Goal: Obtain resource: Download file/media

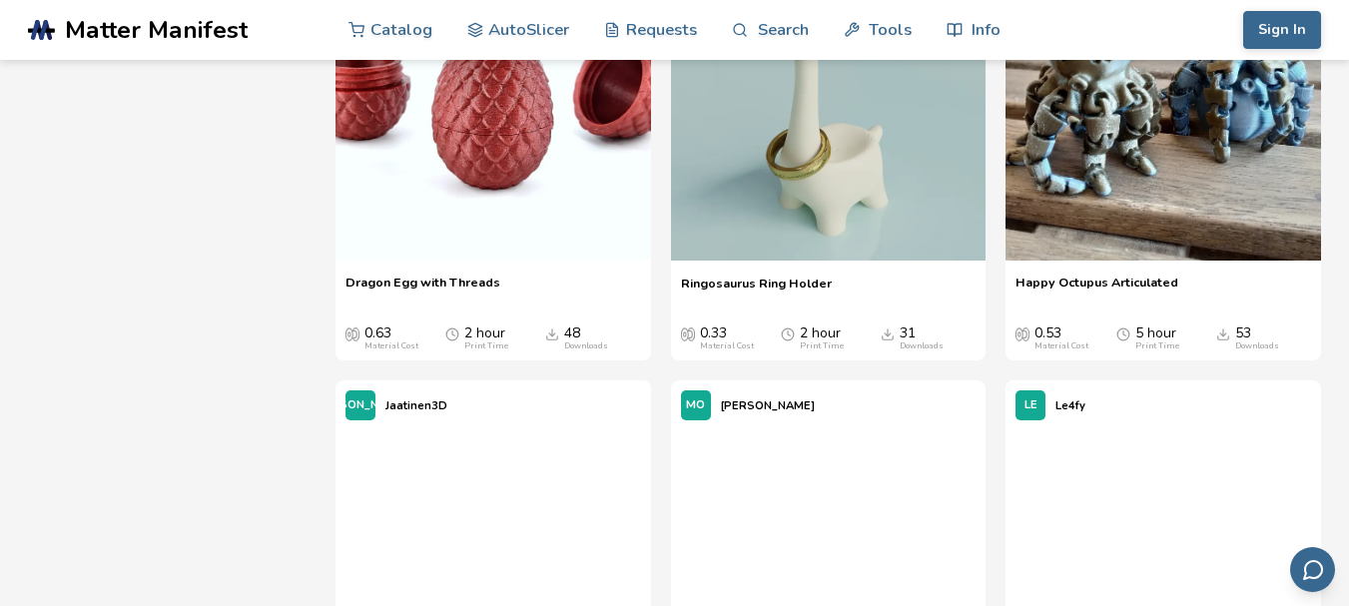
scroll to position [2764, 0]
click at [792, 244] on img at bounding box center [828, 102] width 315 height 315
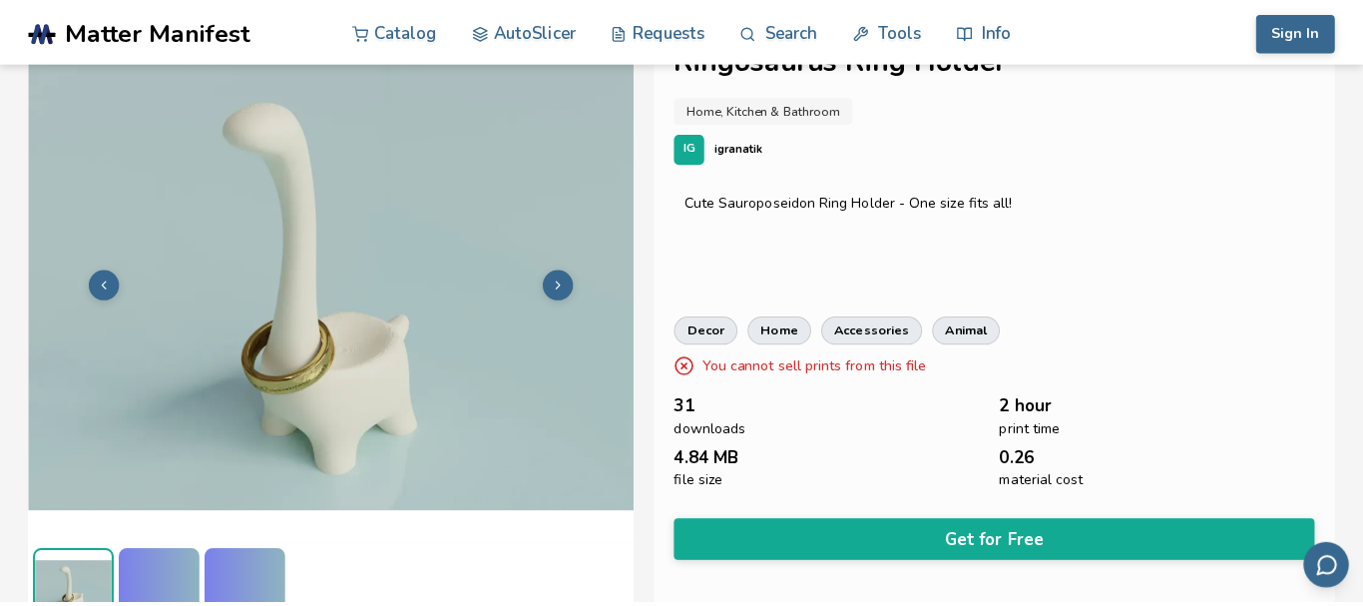
scroll to position [79, 0]
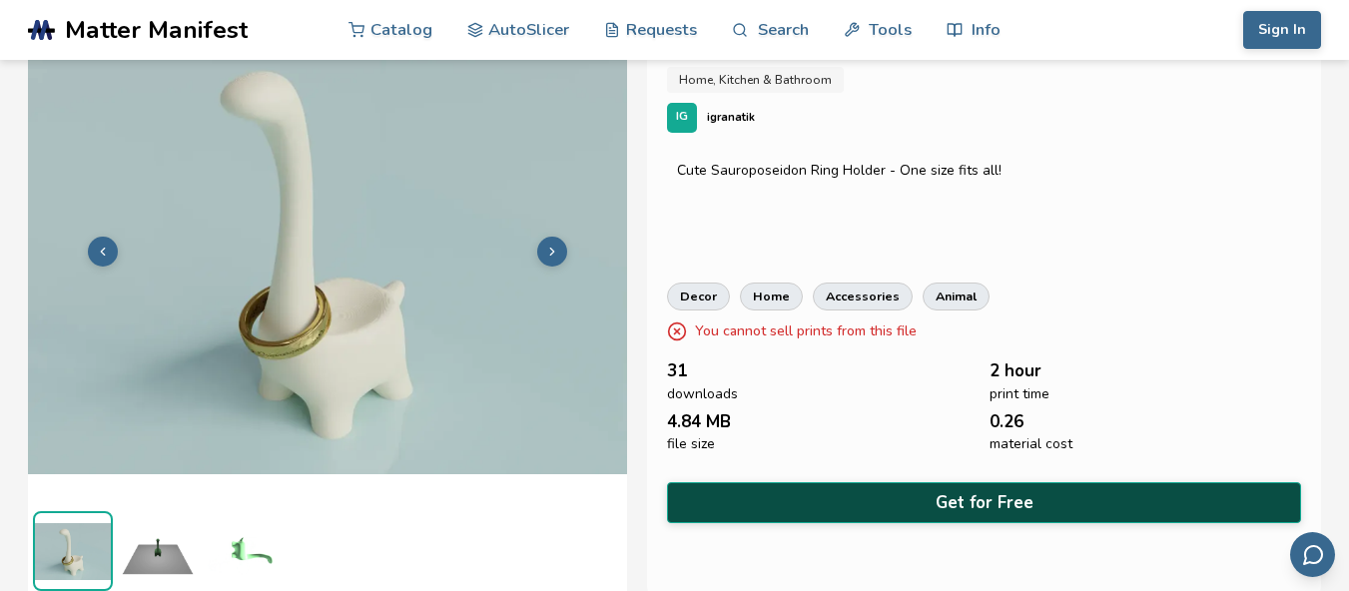
click at [836, 494] on button "Get for Free" at bounding box center [984, 502] width 634 height 41
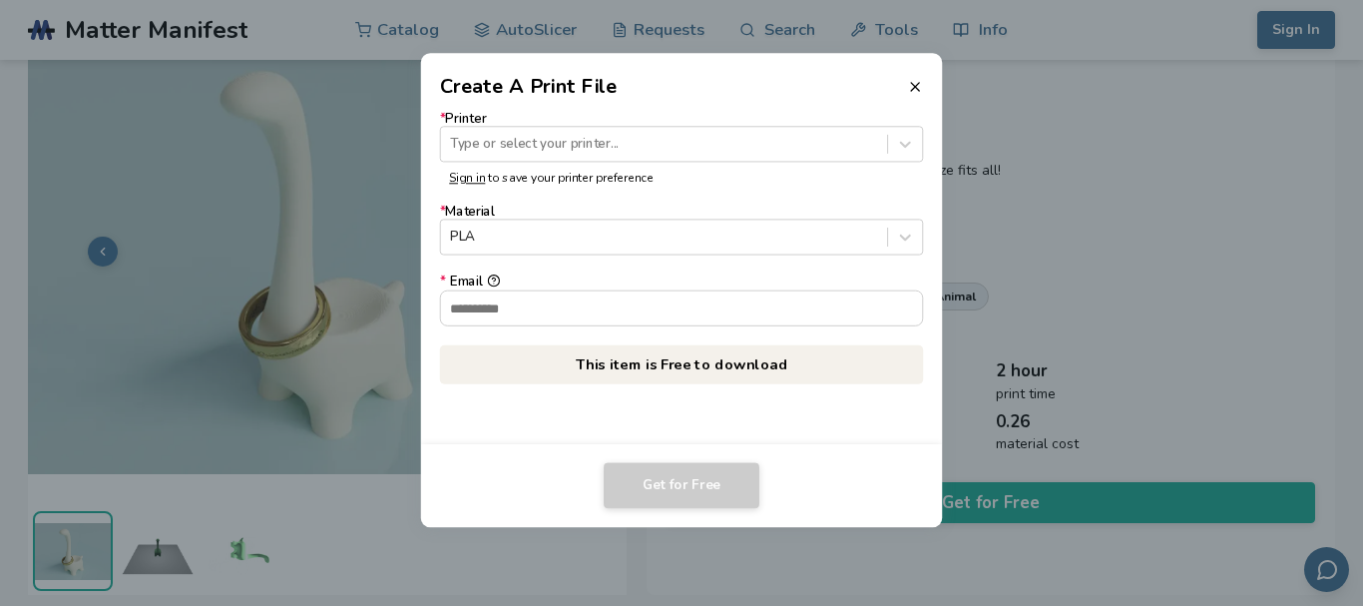
click at [659, 256] on form "* Printer Type or select your printer... Sign in to save your printer preferenc…" at bounding box center [681, 219] width 483 height 216
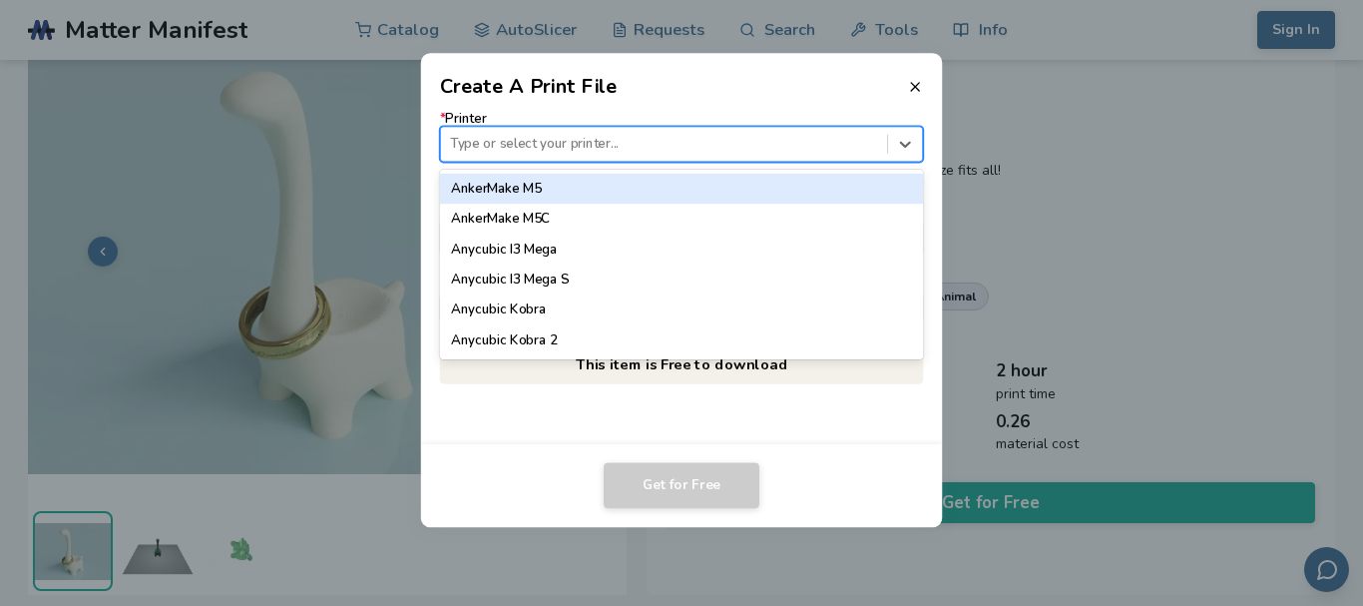
click at [640, 140] on div at bounding box center [663, 144] width 427 height 19
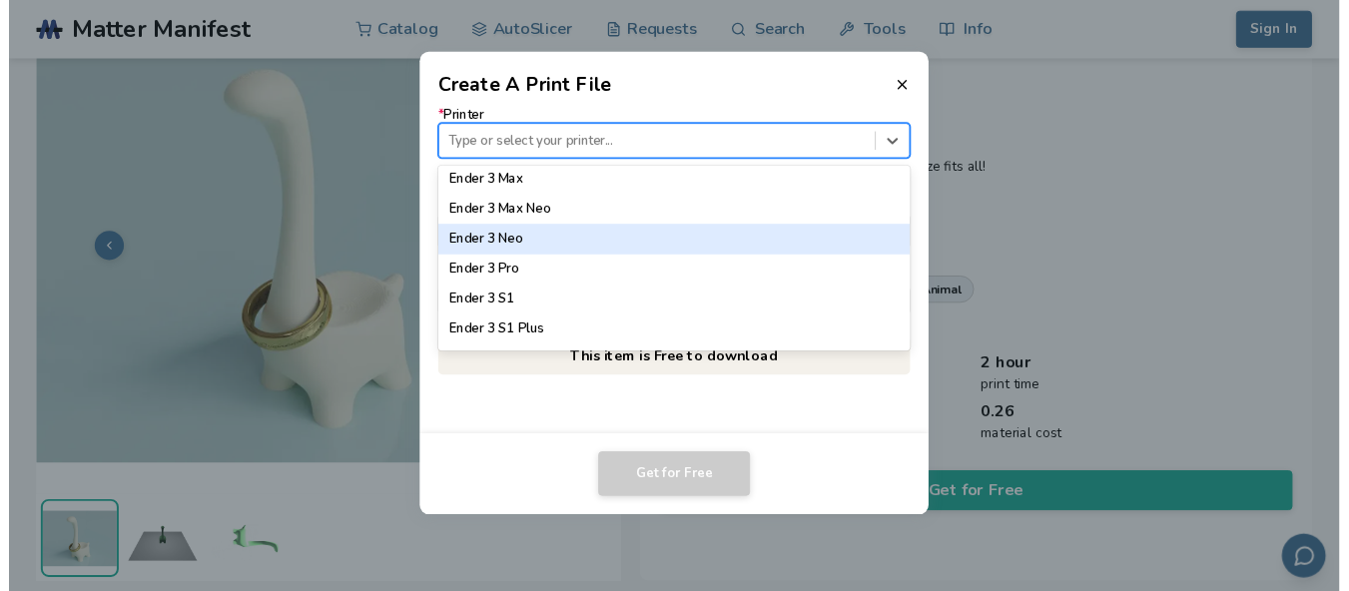
scroll to position [995, 0]
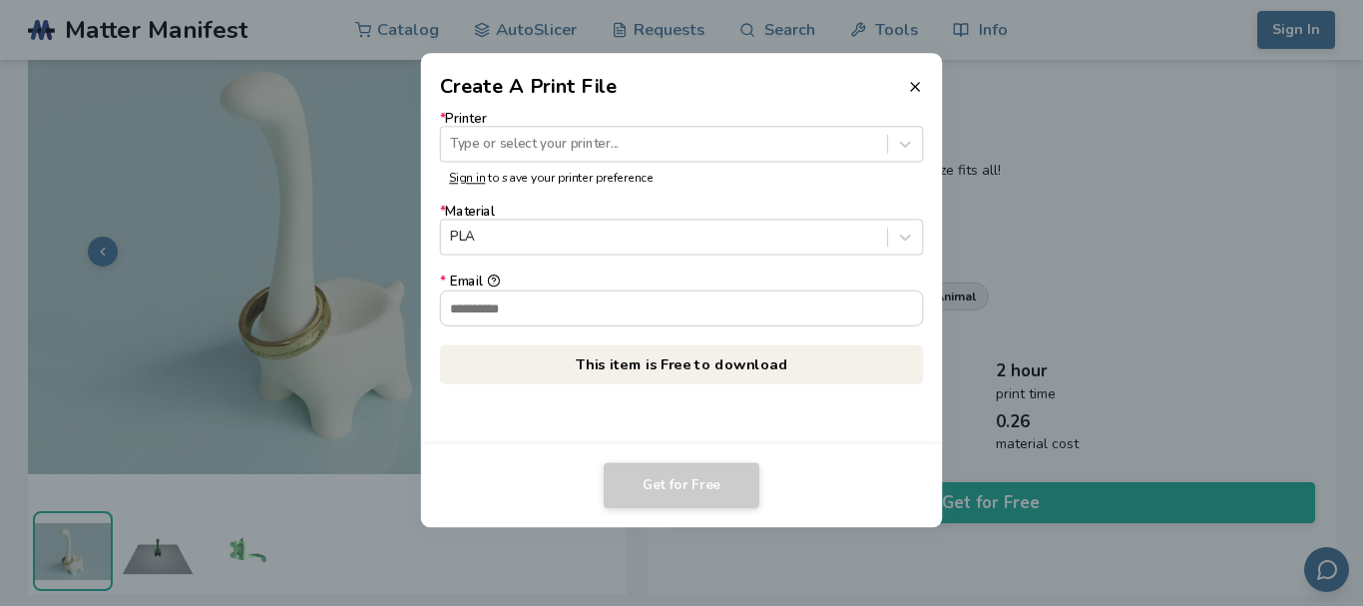
click at [906, 81] on header "Create A Print File" at bounding box center [682, 77] width 522 height 48
click at [923, 83] on icon at bounding box center [915, 87] width 16 height 16
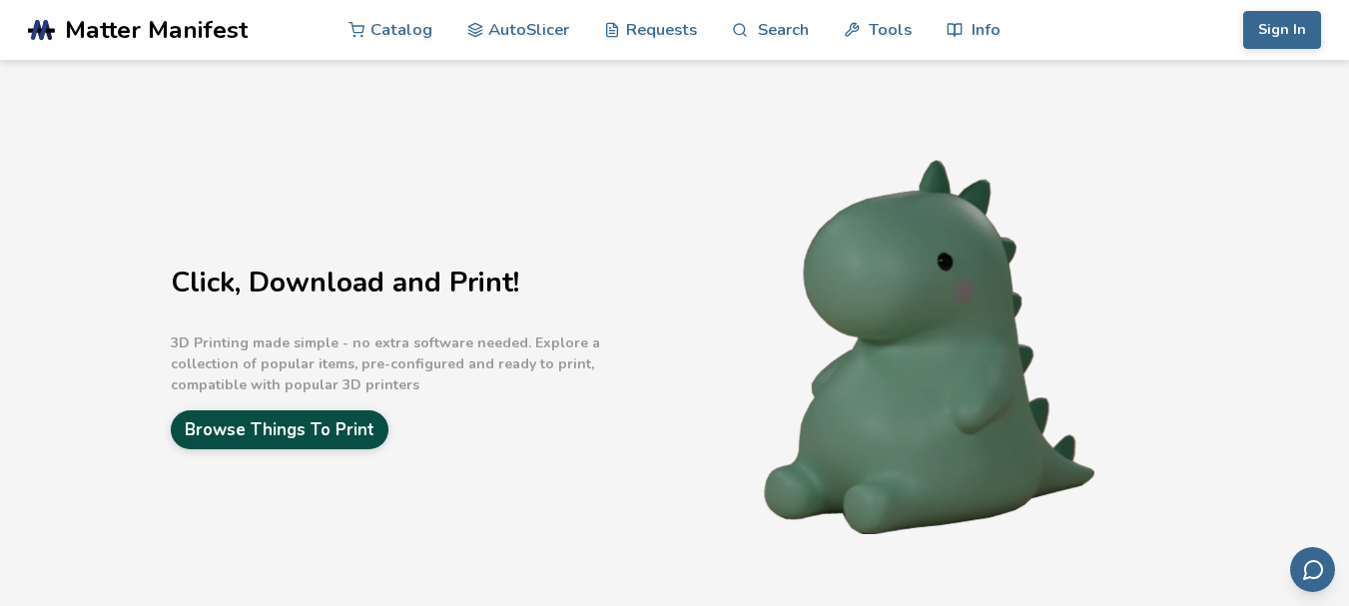
click at [366, 422] on link "Browse Things To Print" at bounding box center [280, 429] width 218 height 39
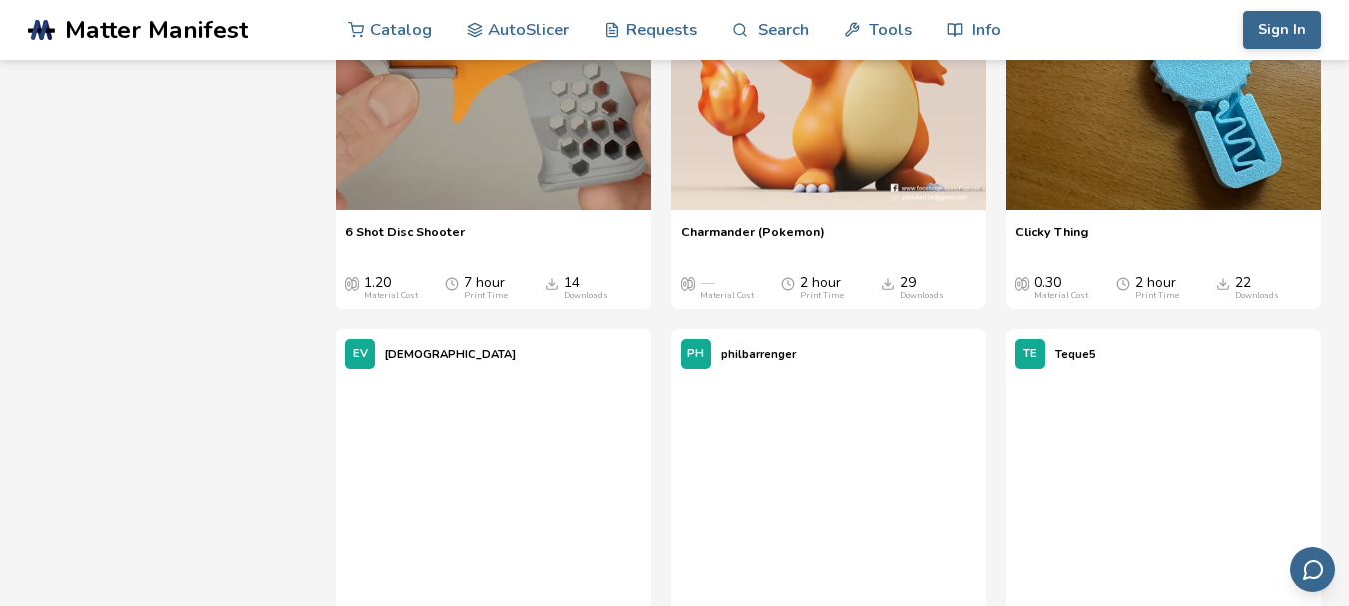
scroll to position [7579, 0]
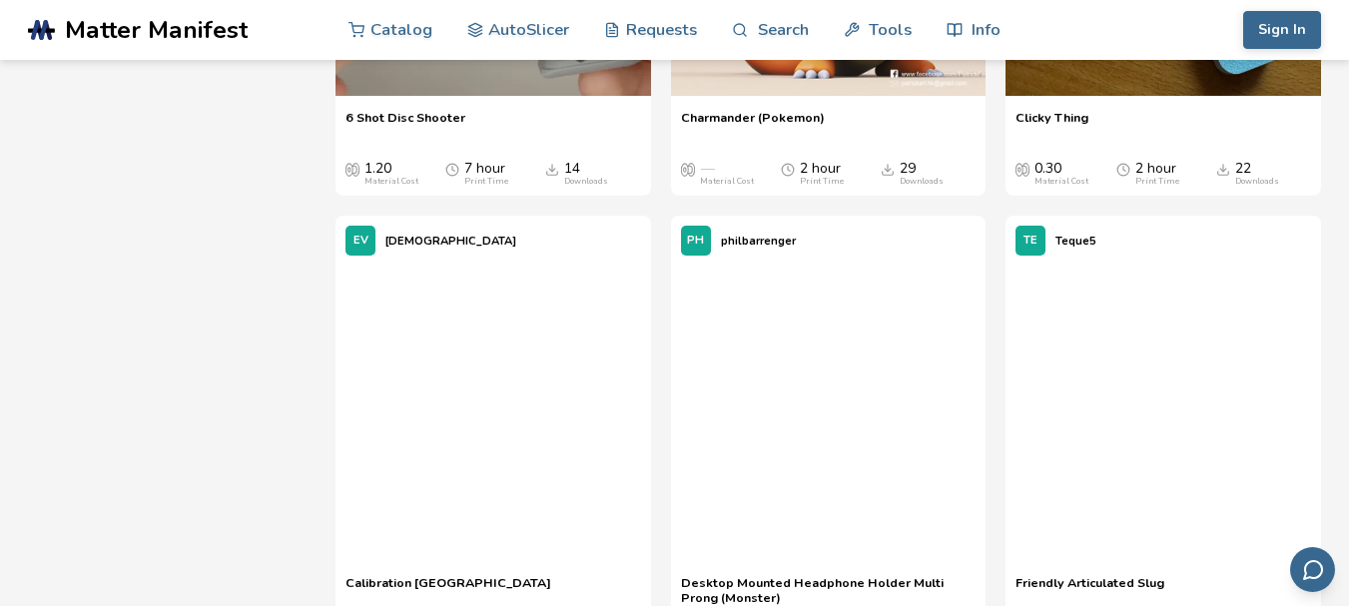
click at [882, 175] on icon "Downloads" at bounding box center [887, 173] width 11 height 4
click at [888, 177] on icon "Downloads" at bounding box center [887, 170] width 14 height 14
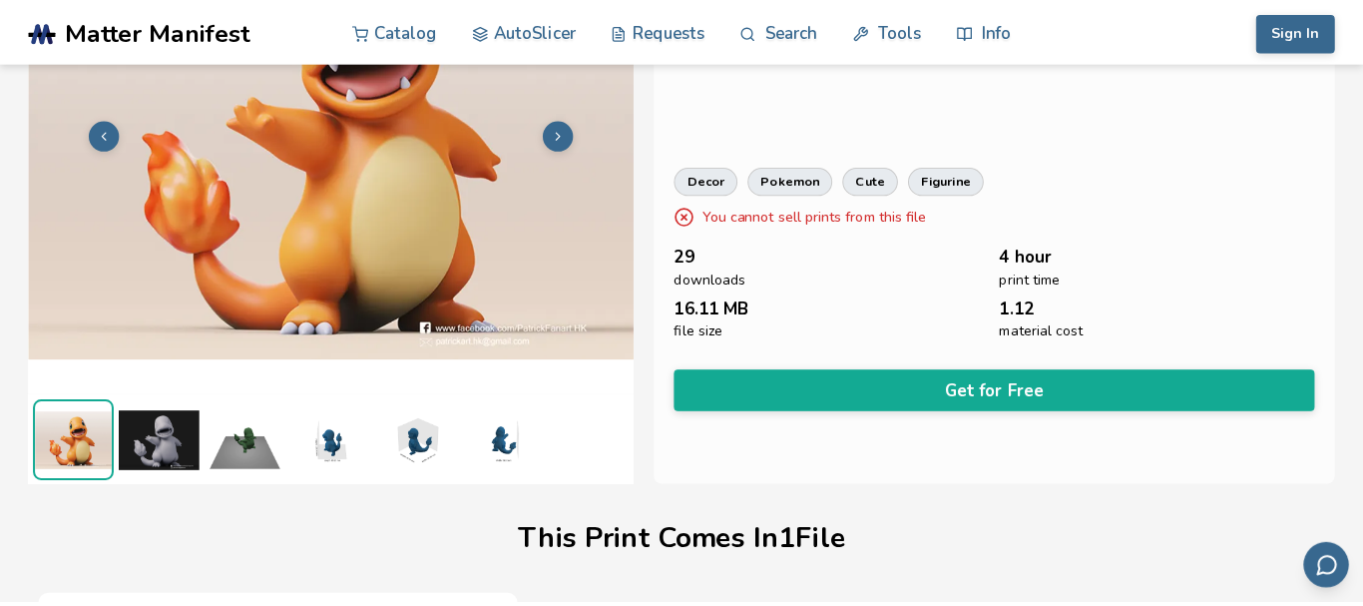
scroll to position [201, 0]
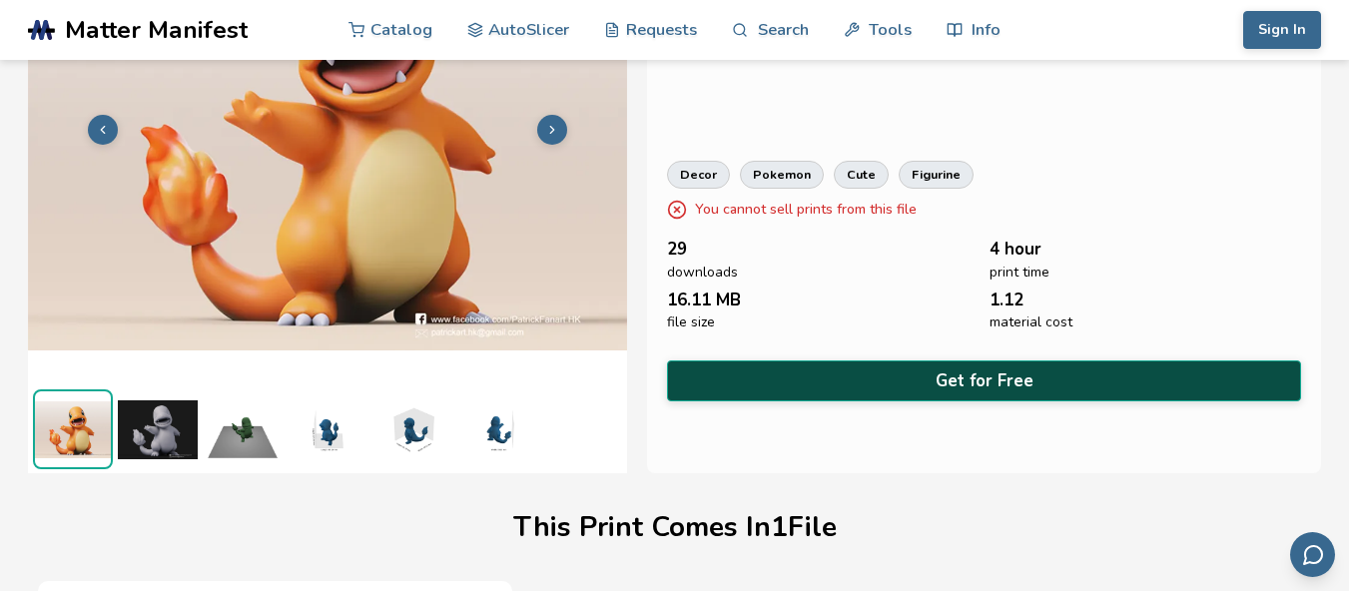
click at [826, 360] on button "Get for Free" at bounding box center [984, 380] width 634 height 41
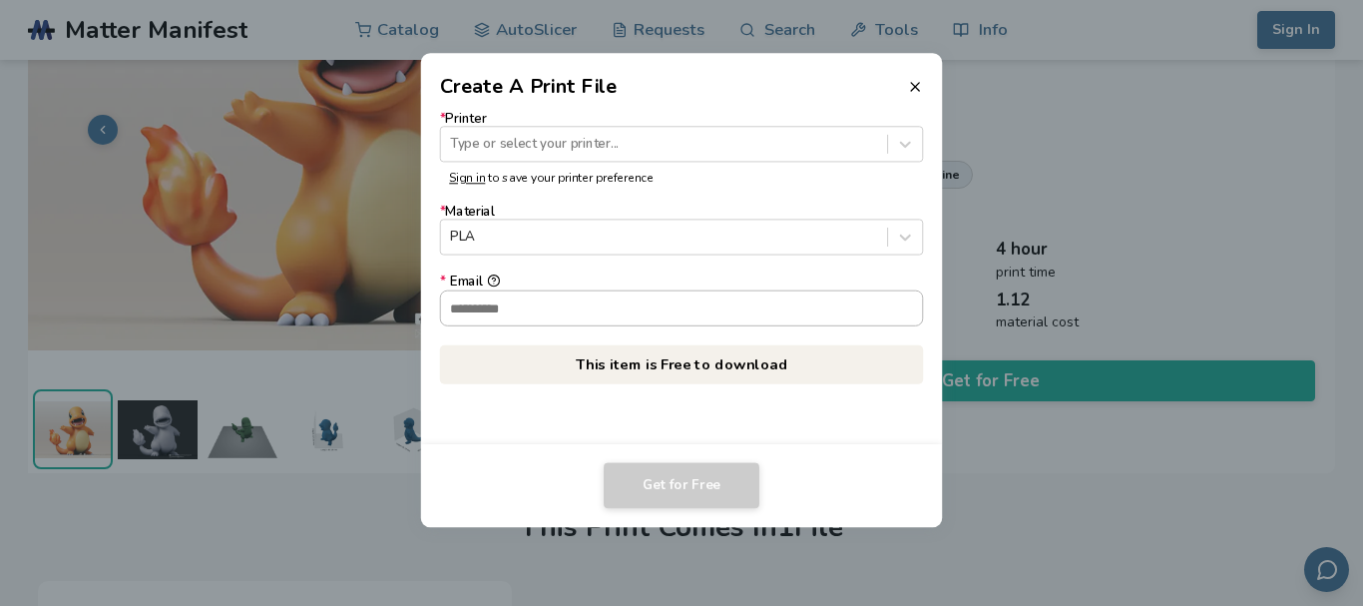
click at [688, 299] on input "* Email" at bounding box center [682, 307] width 482 height 34
type input "**********"
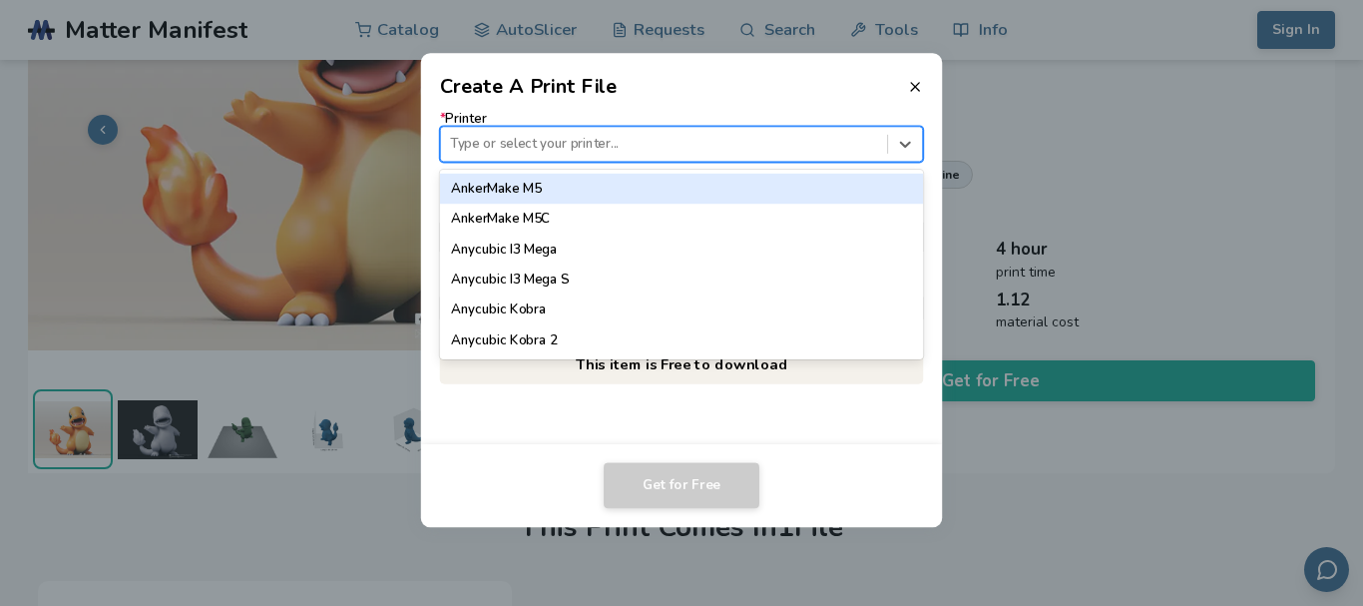
click at [635, 137] on div at bounding box center [663, 144] width 427 height 19
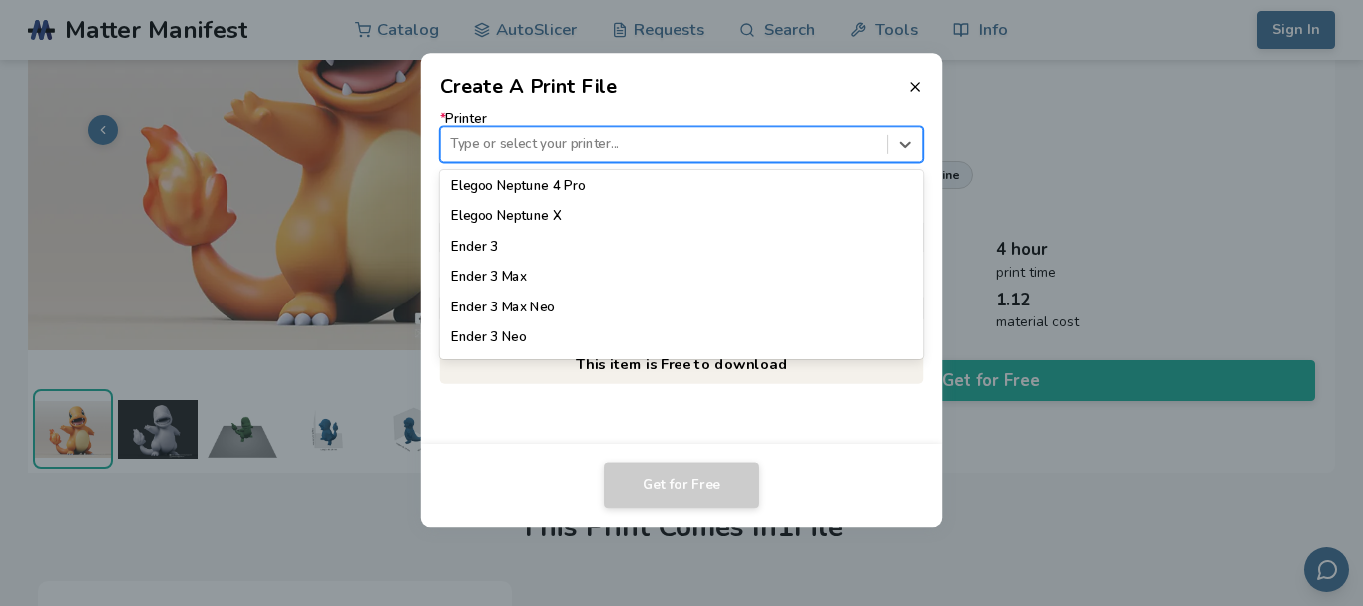
scroll to position [1058, 0]
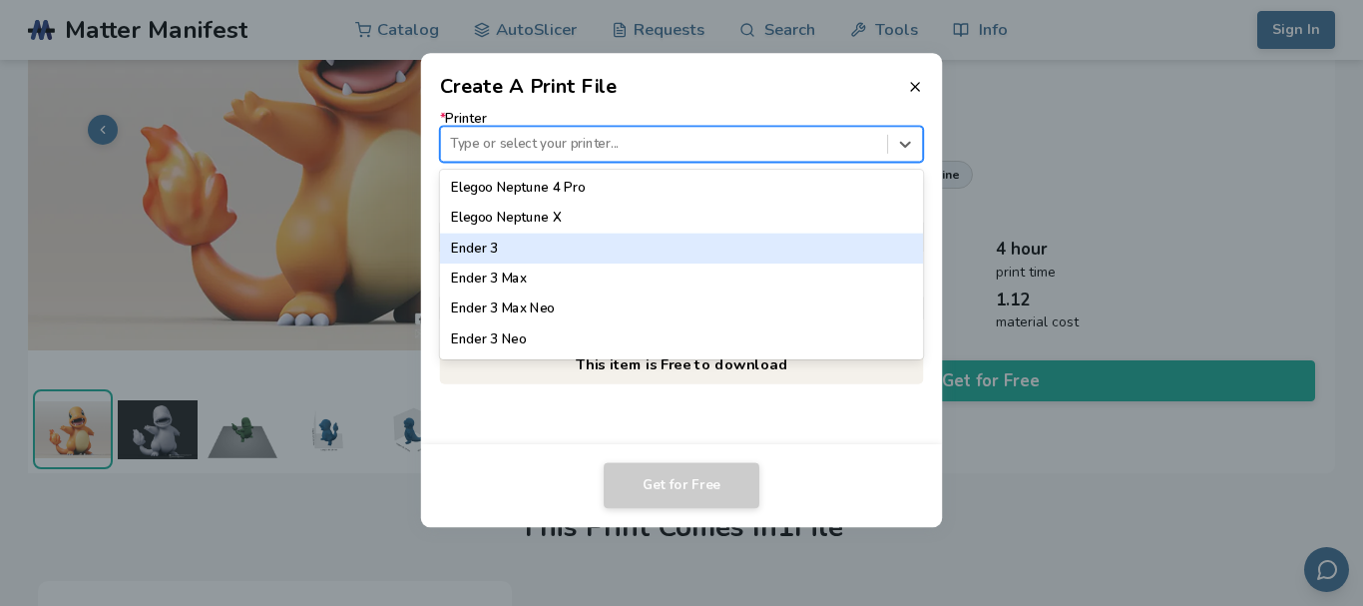
click at [521, 254] on div "Ender 3" at bounding box center [681, 249] width 483 height 30
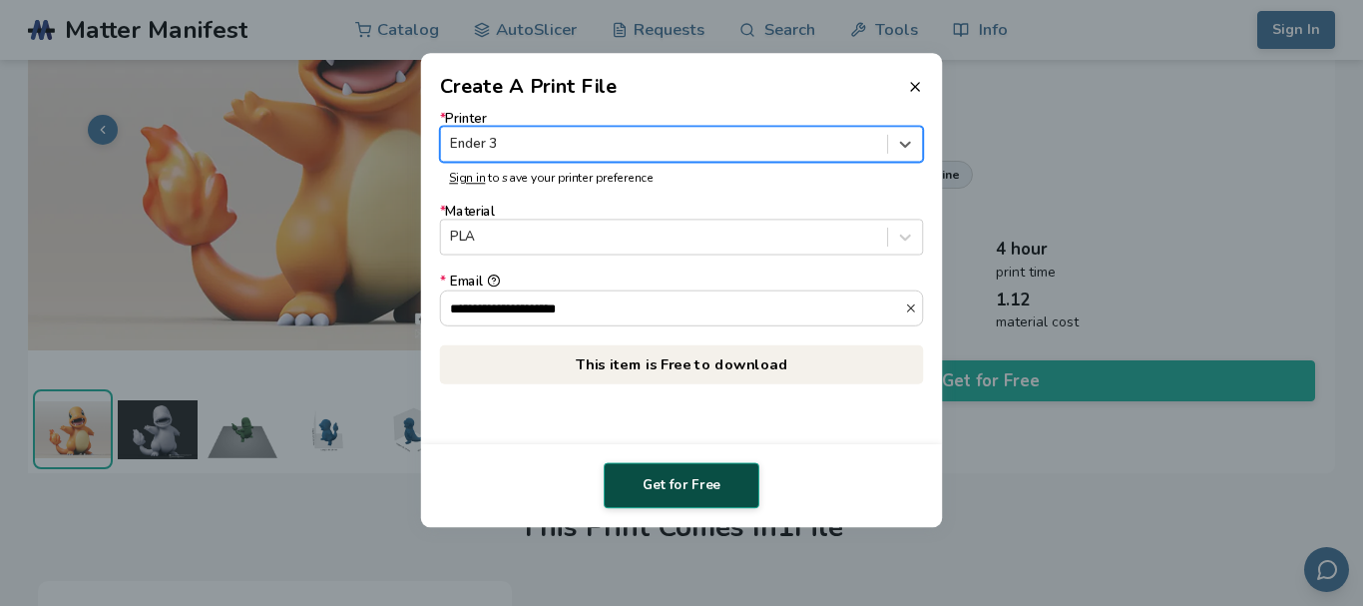
click at [652, 485] on button "Get for Free" at bounding box center [682, 485] width 156 height 46
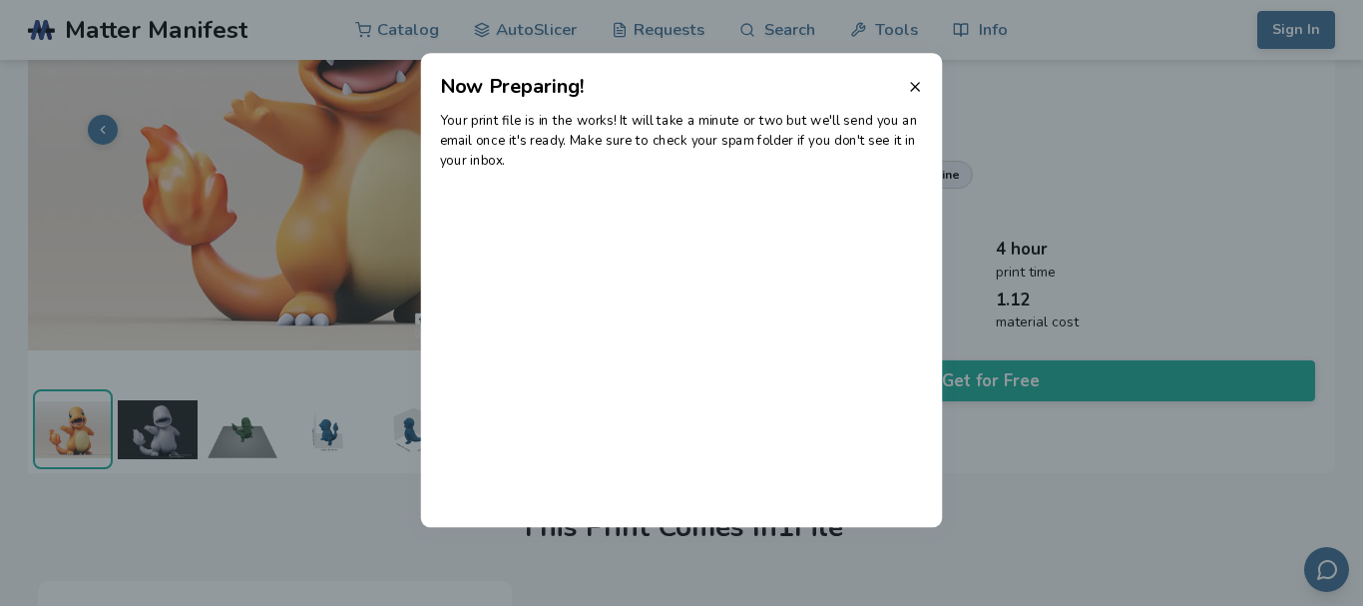
click at [768, 126] on p "Your print file is in the works! It will take a minute or two but we'll send yo…" at bounding box center [681, 141] width 483 height 60
click at [665, 175] on div "Your print file is in the works! It will take a minute or two but we'll send yo…" at bounding box center [682, 314] width 522 height 426
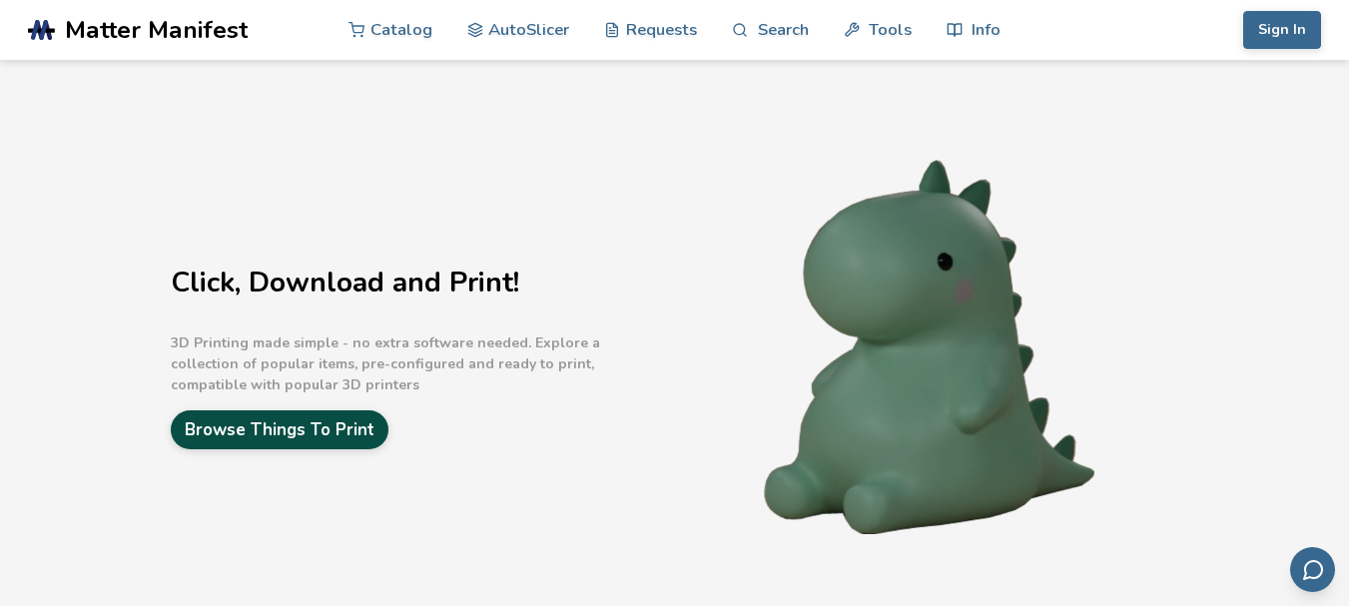
click at [288, 429] on link "Browse Things To Print" at bounding box center [280, 429] width 218 height 39
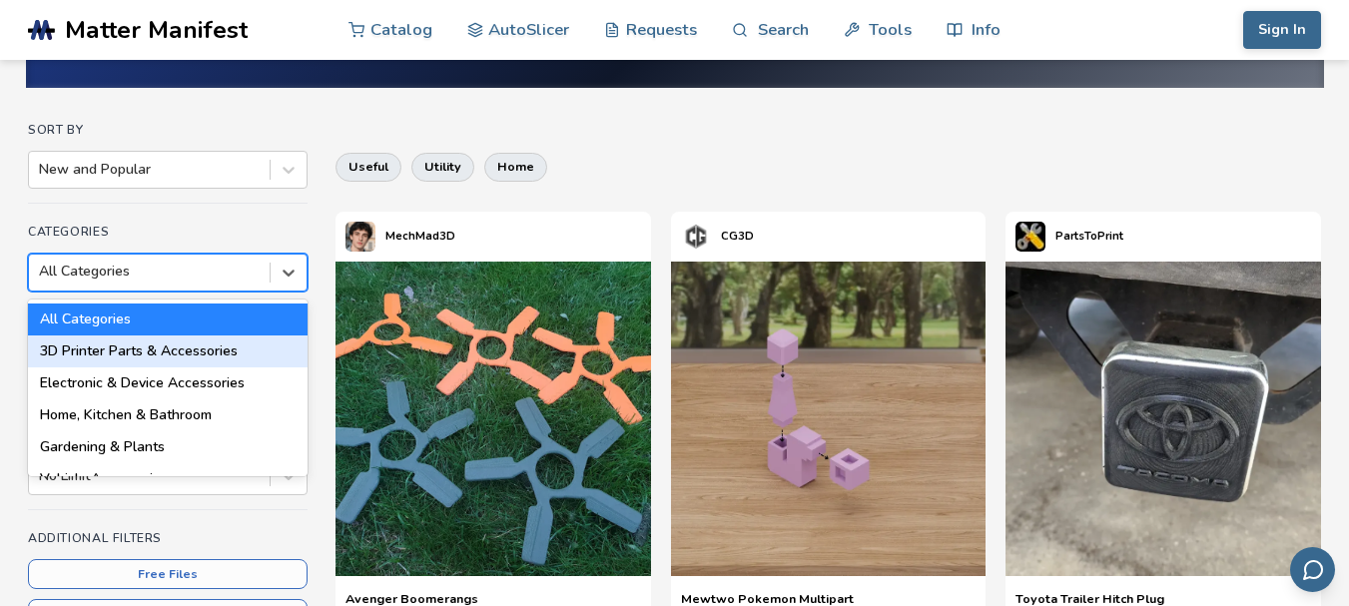
click at [138, 291] on div "18 results available. Use Up and Down to choose options, press Enter to select …" at bounding box center [167, 273] width 279 height 38
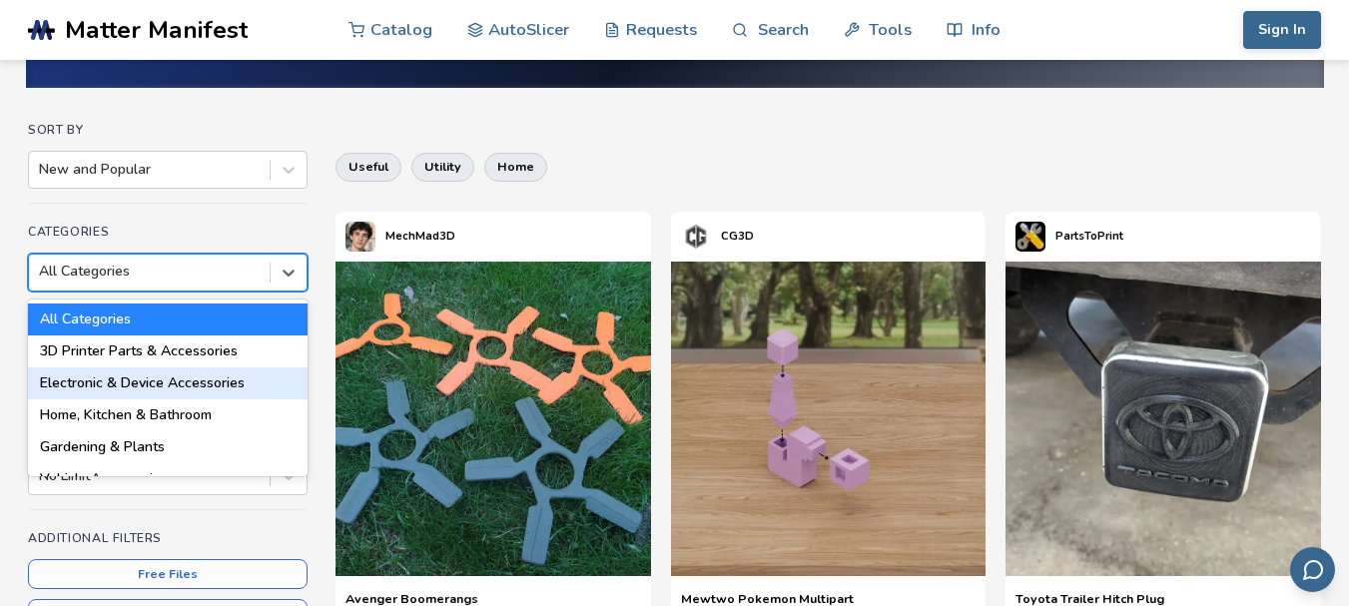
scroll to position [123, 0]
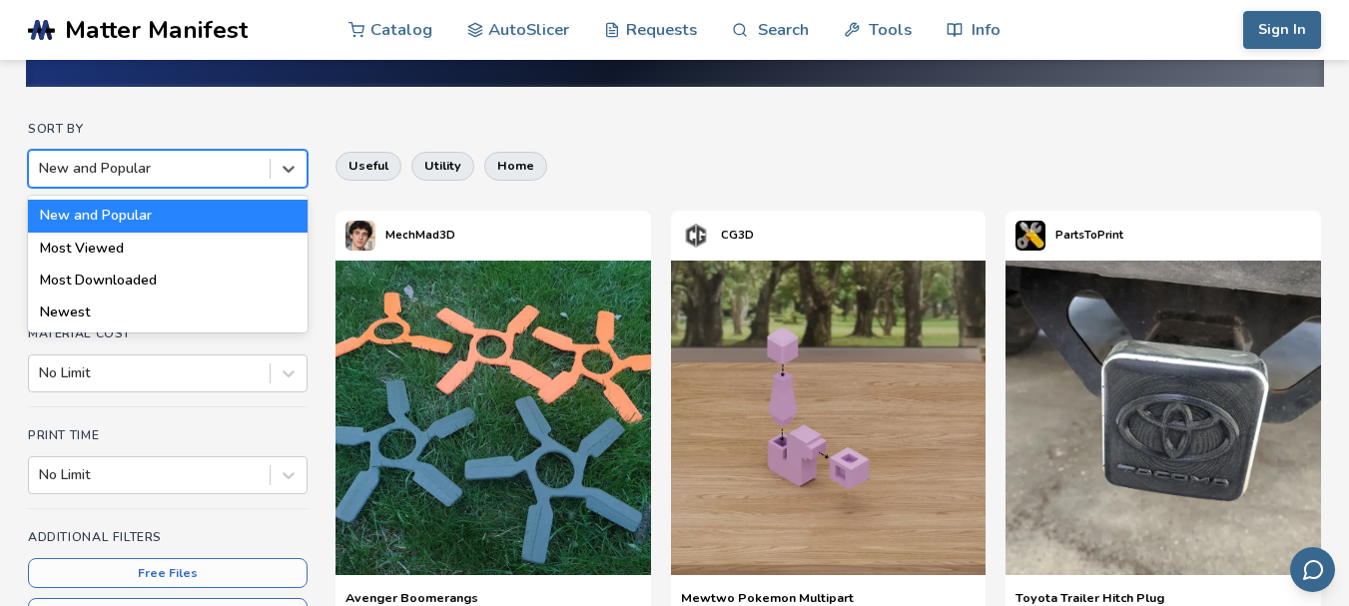
click at [159, 161] on div at bounding box center [149, 169] width 221 height 20
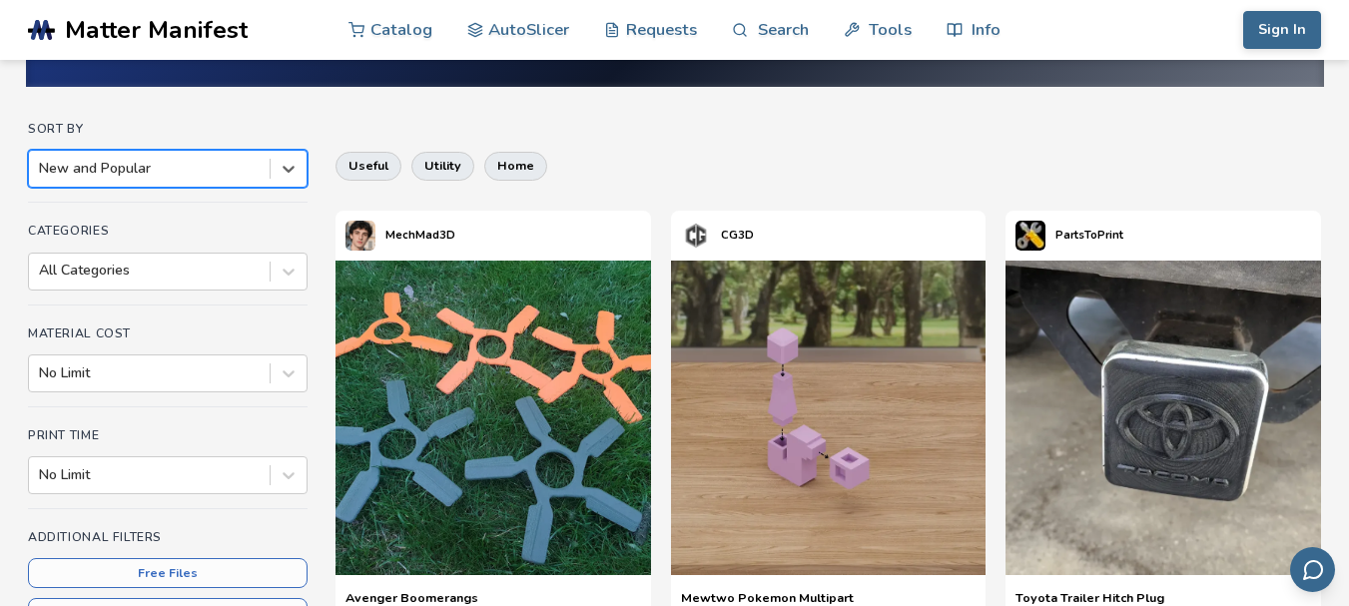
click at [159, 161] on div at bounding box center [149, 169] width 221 height 20
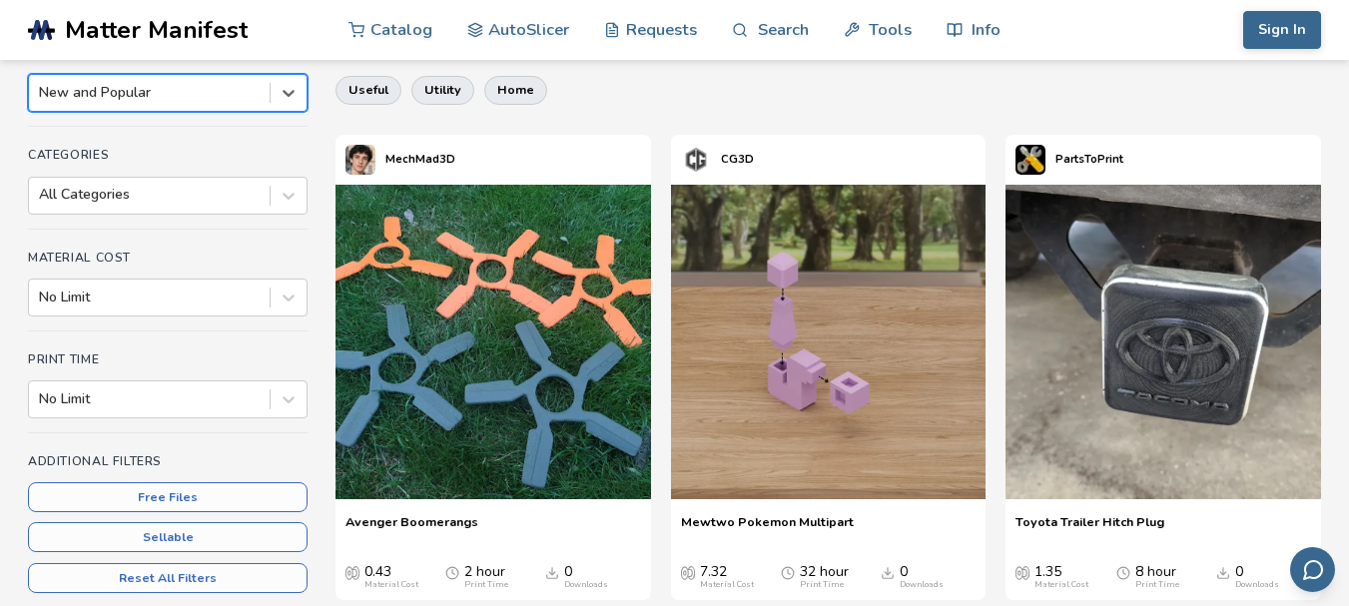
scroll to position [198, 0]
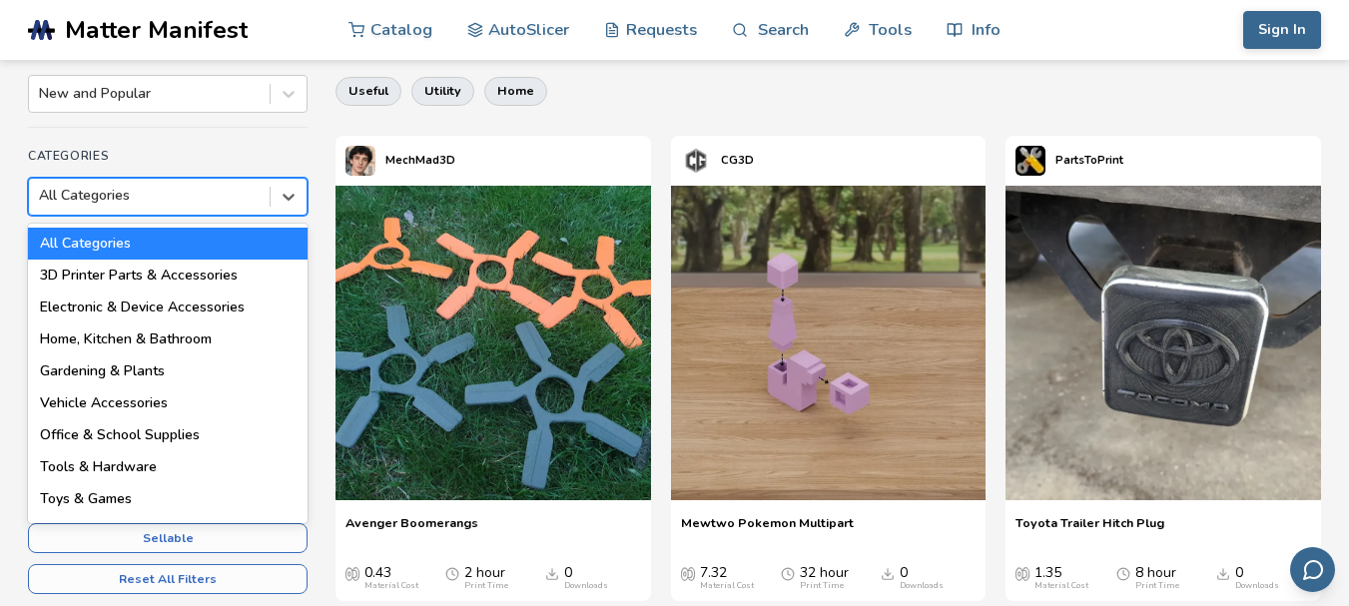
click at [142, 184] on div "All Categories" at bounding box center [149, 196] width 241 height 28
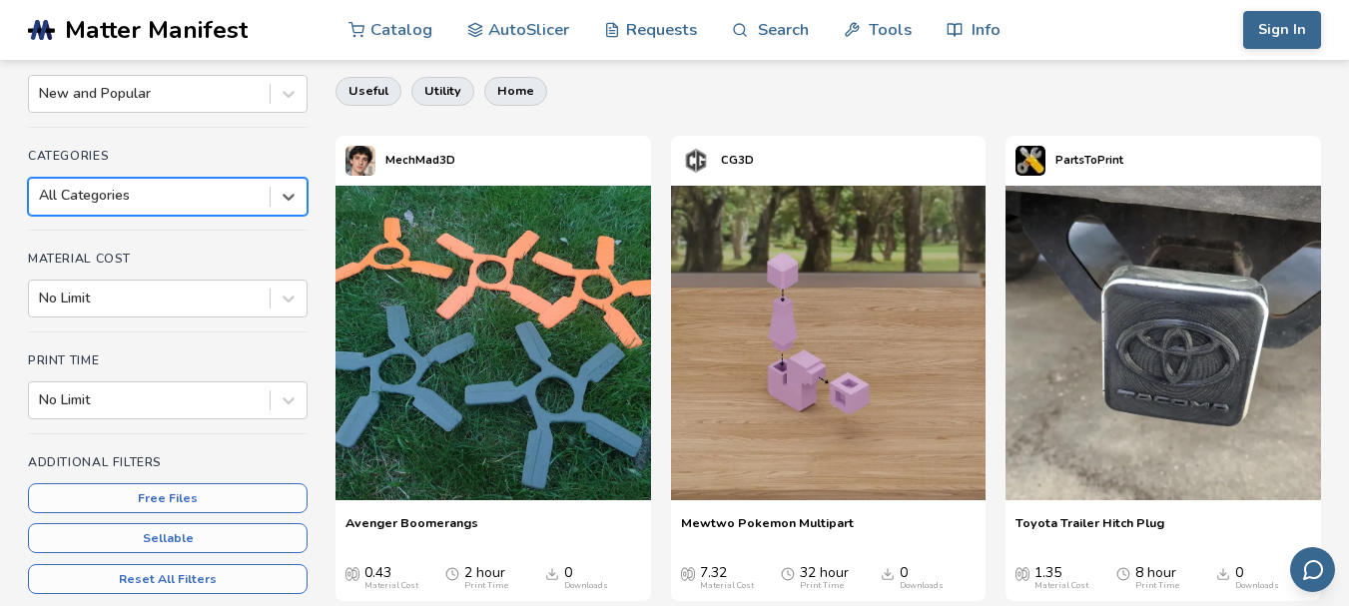
click at [142, 184] on div "All Categories" at bounding box center [149, 196] width 241 height 28
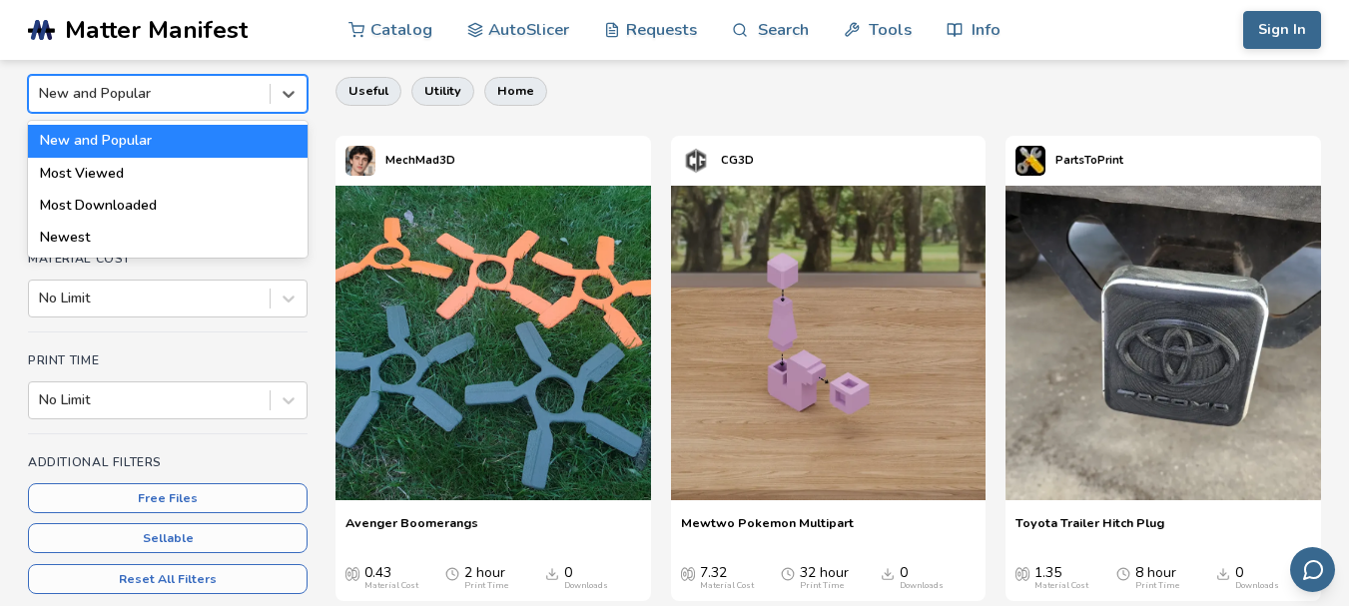
click at [137, 89] on div at bounding box center [149, 94] width 221 height 20
click at [127, 205] on div "Most Downloaded" at bounding box center [167, 206] width 279 height 32
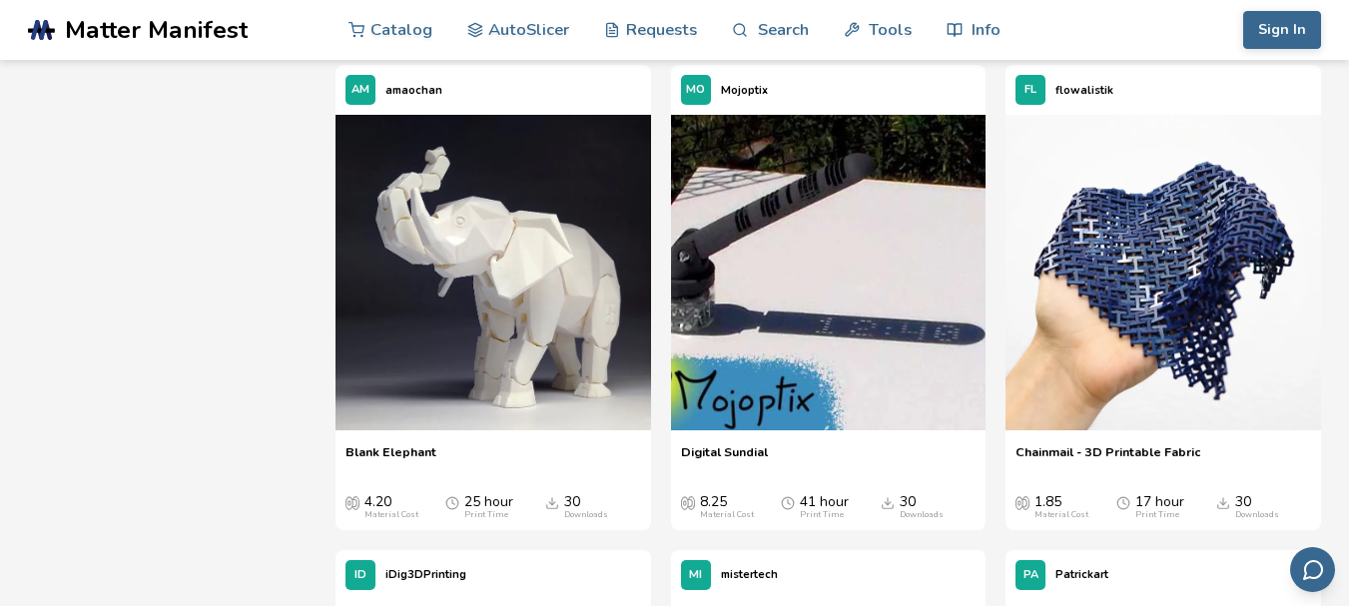
scroll to position [10985, 0]
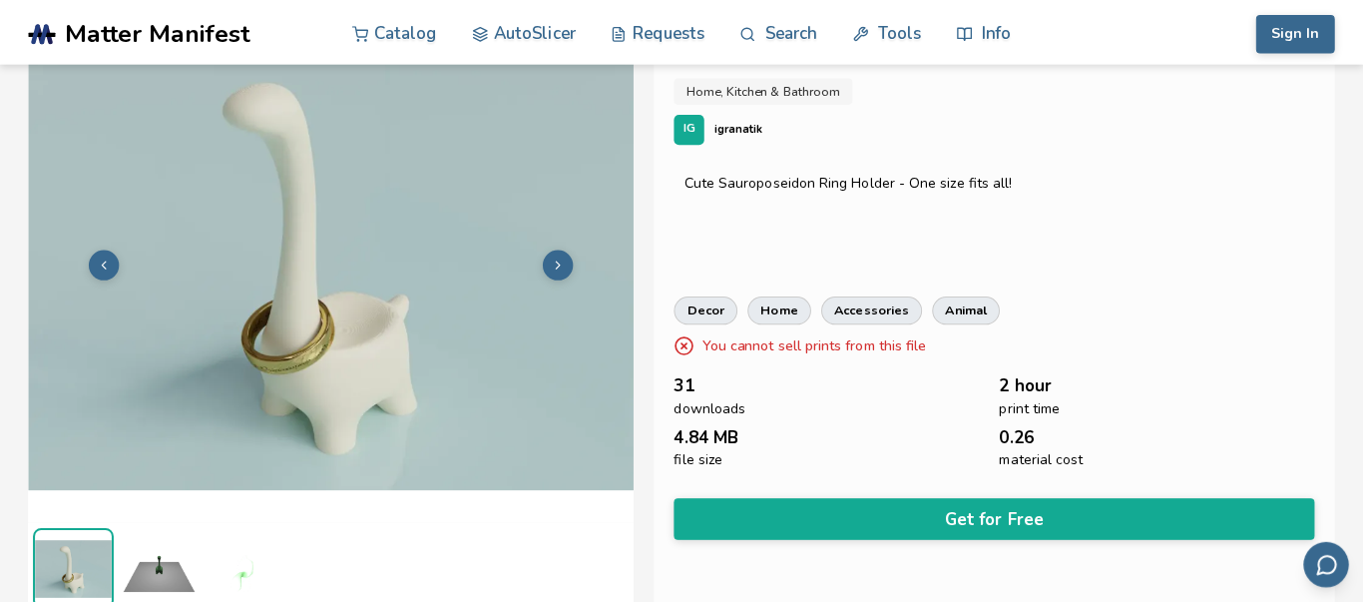
scroll to position [79, 0]
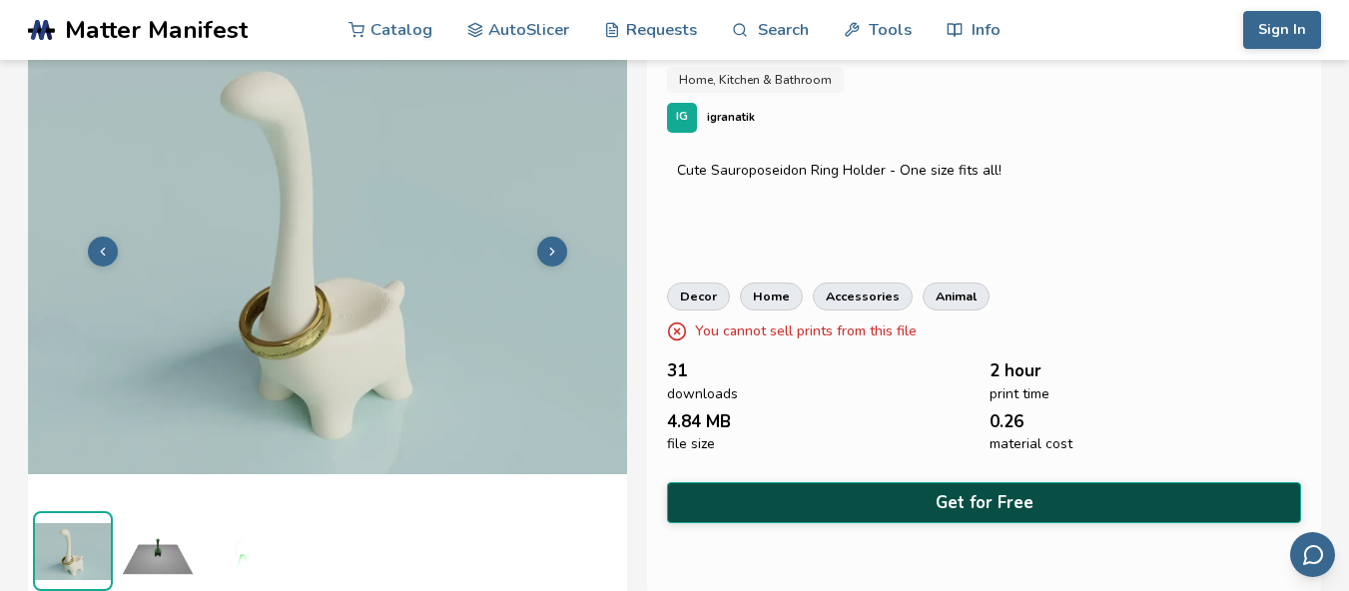
click at [800, 509] on button "Get for Free" at bounding box center [984, 502] width 634 height 41
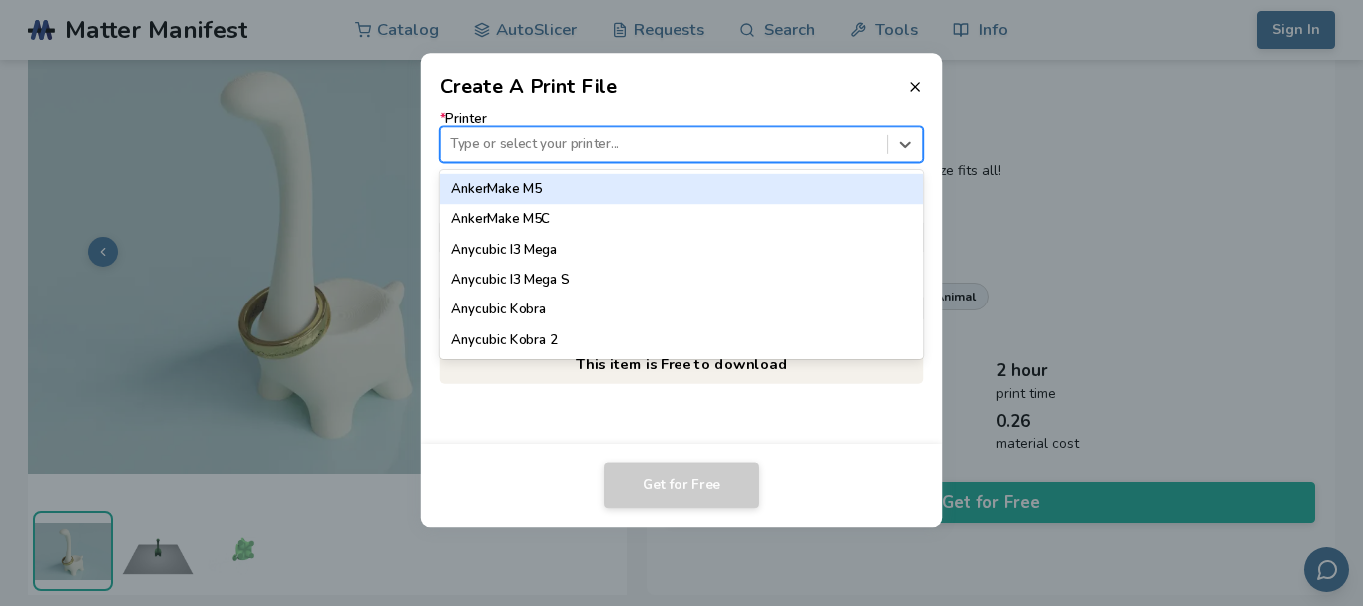
click at [583, 155] on div "Type or select your printer..." at bounding box center [664, 144] width 446 height 27
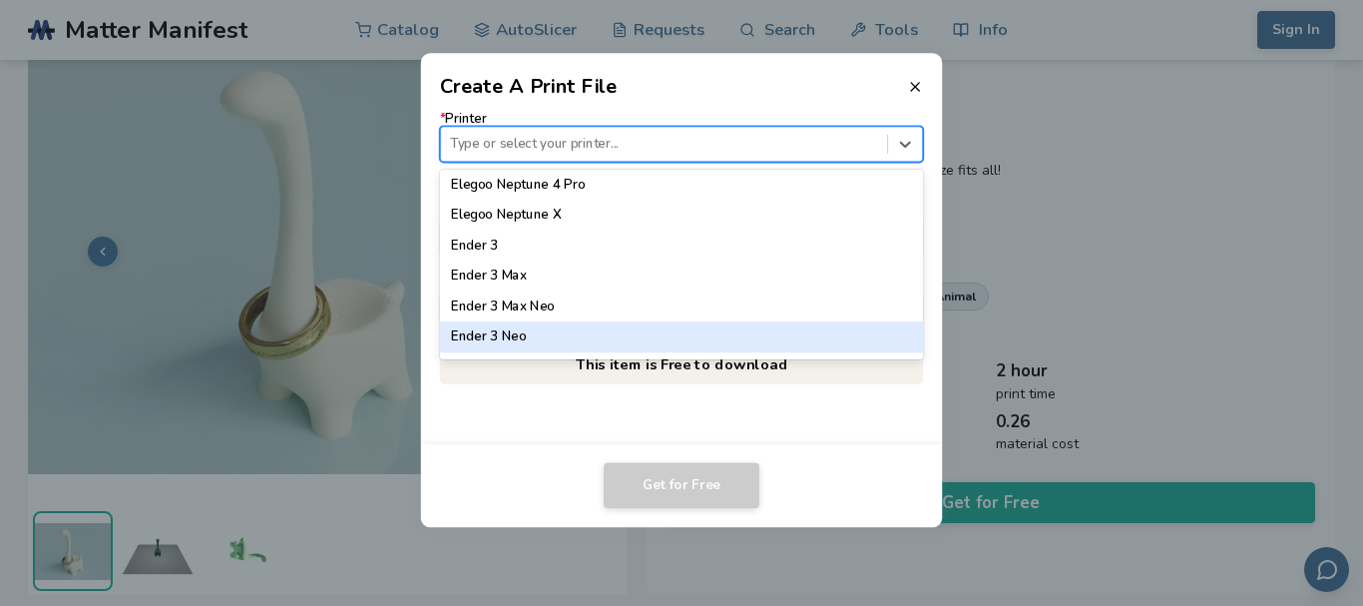
scroll to position [1060, 0]
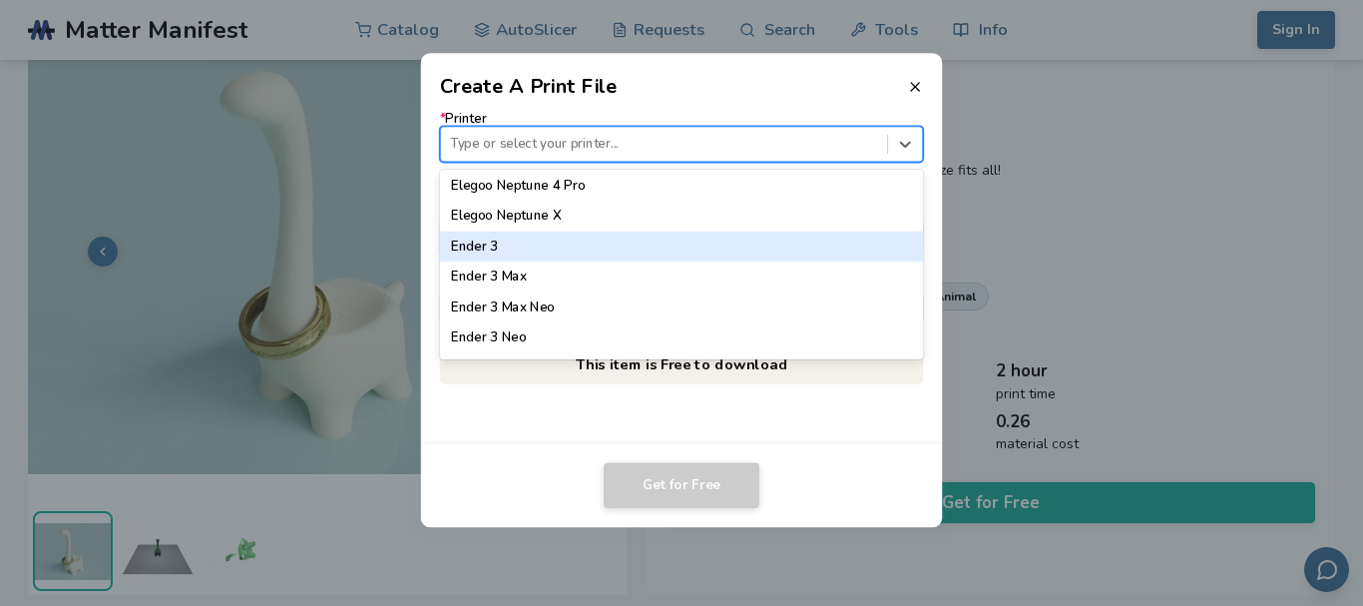
click at [527, 246] on div "Ender 3" at bounding box center [681, 247] width 483 height 30
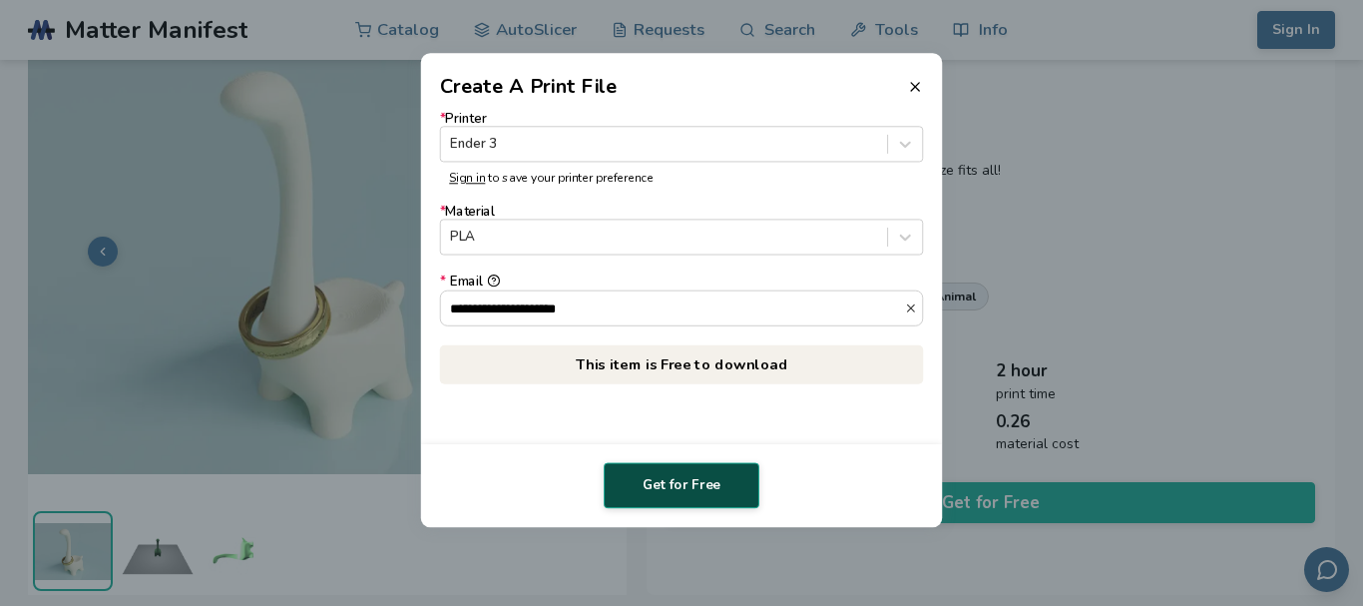
click at [645, 490] on button "Get for Free" at bounding box center [682, 485] width 156 height 46
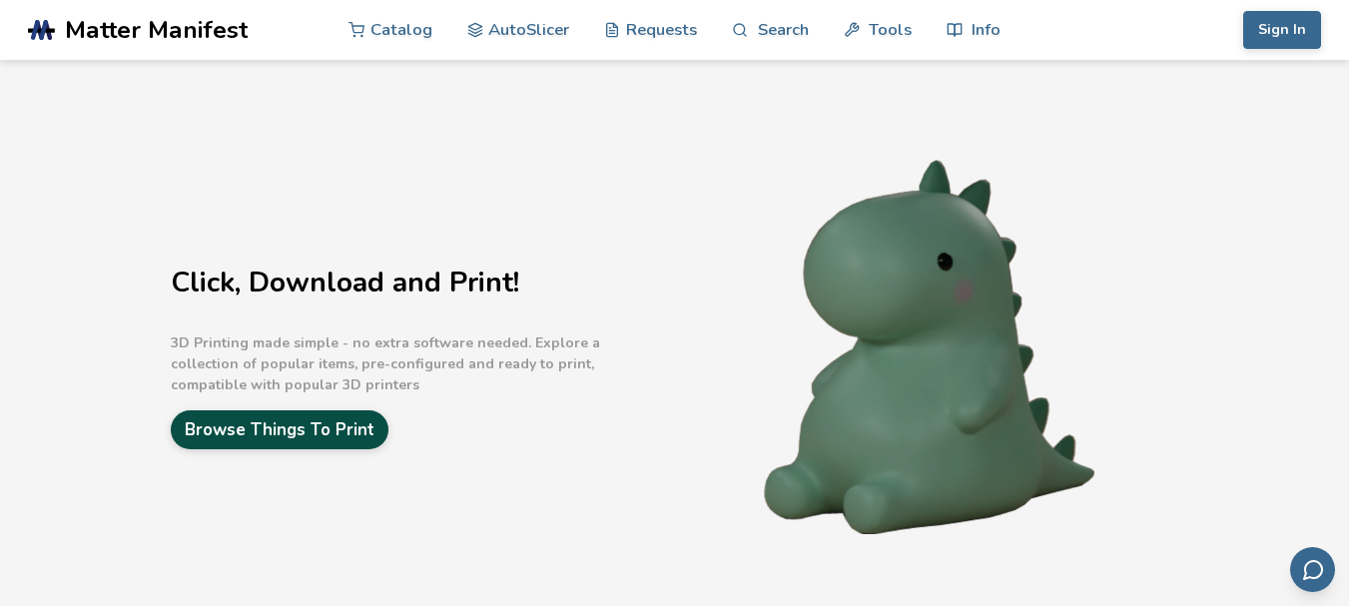
click at [317, 413] on link "Browse Things To Print" at bounding box center [280, 429] width 218 height 39
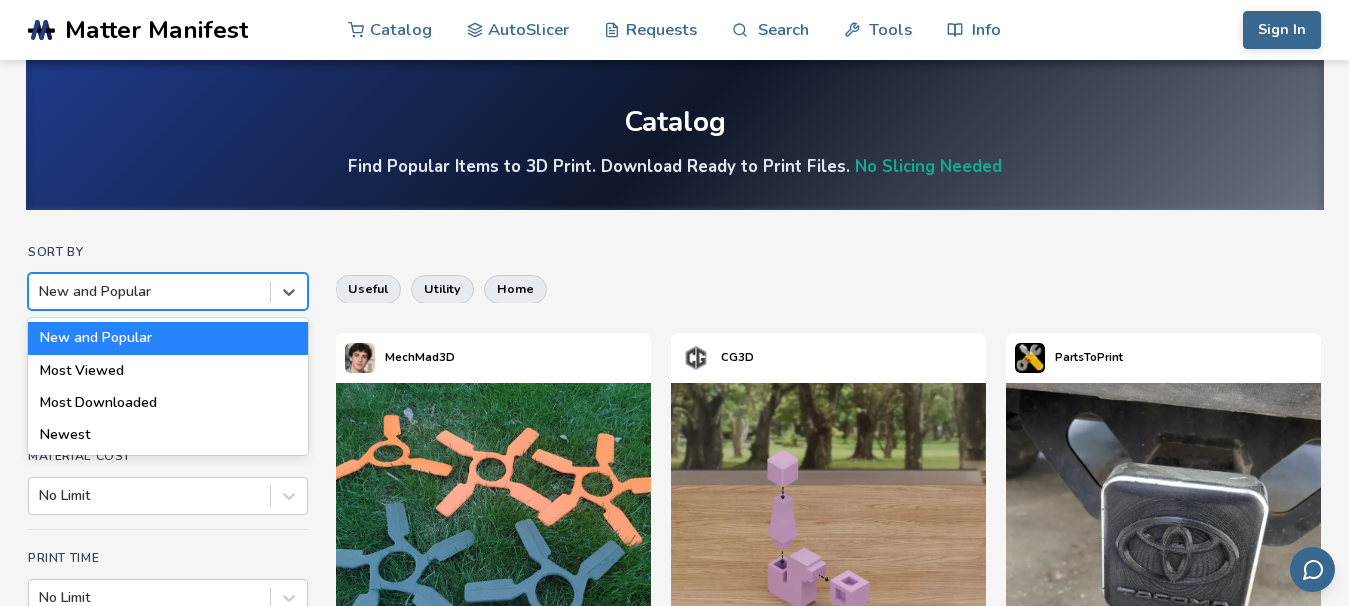
click at [150, 291] on div at bounding box center [149, 291] width 221 height 20
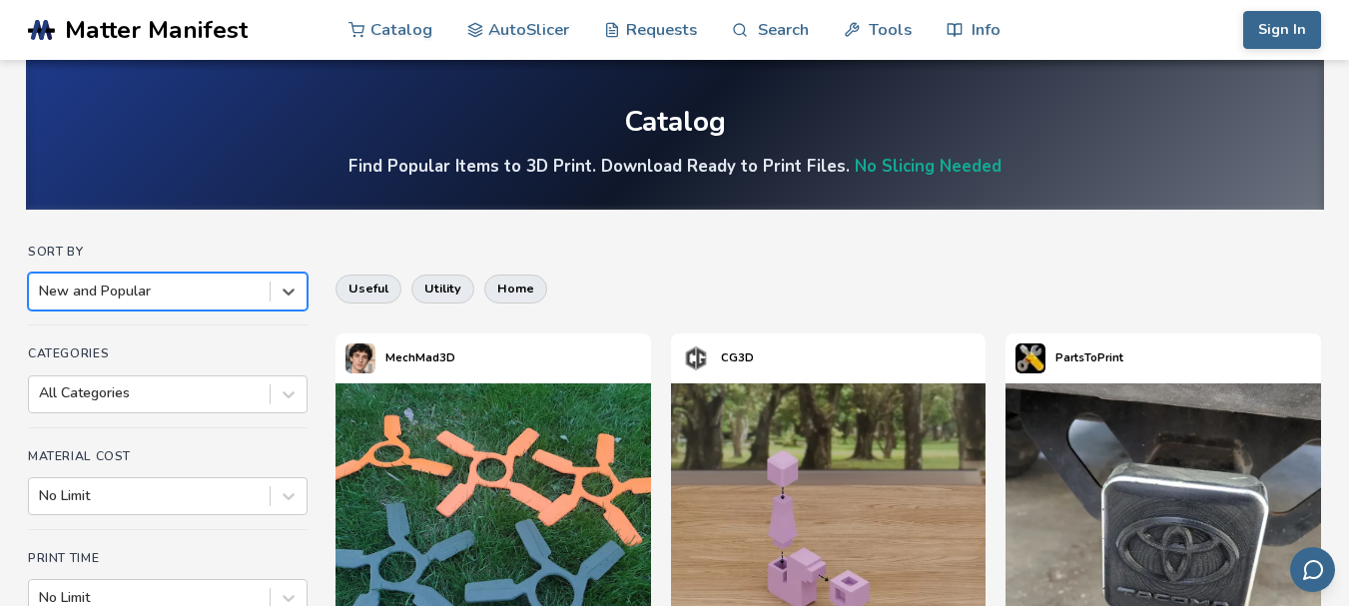
click at [150, 291] on div at bounding box center [149, 291] width 221 height 20
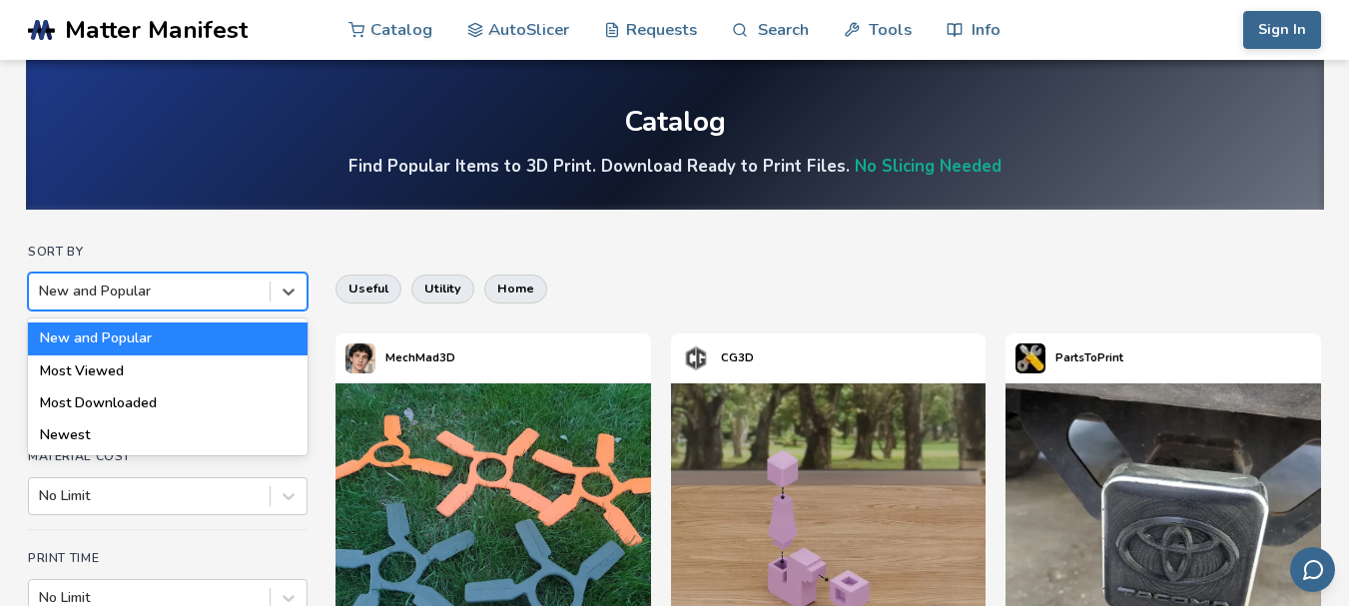
click at [150, 291] on div at bounding box center [149, 291] width 221 height 20
click at [126, 378] on div "Most Viewed" at bounding box center [167, 371] width 279 height 32
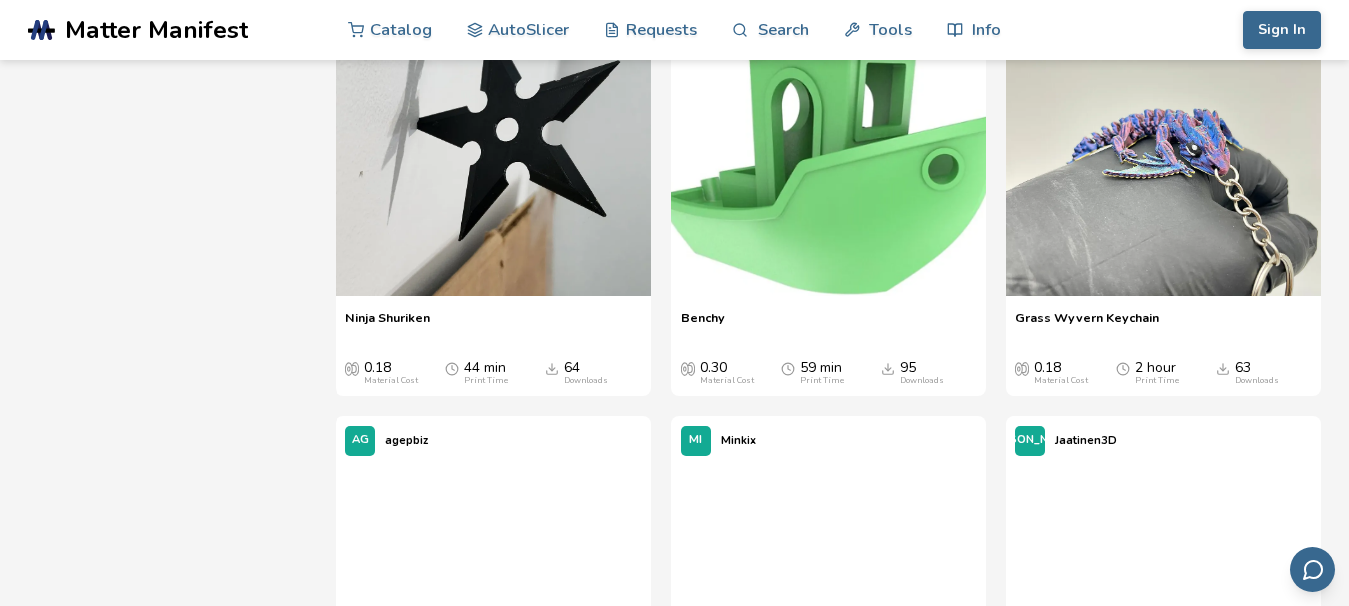
scroll to position [1298, 0]
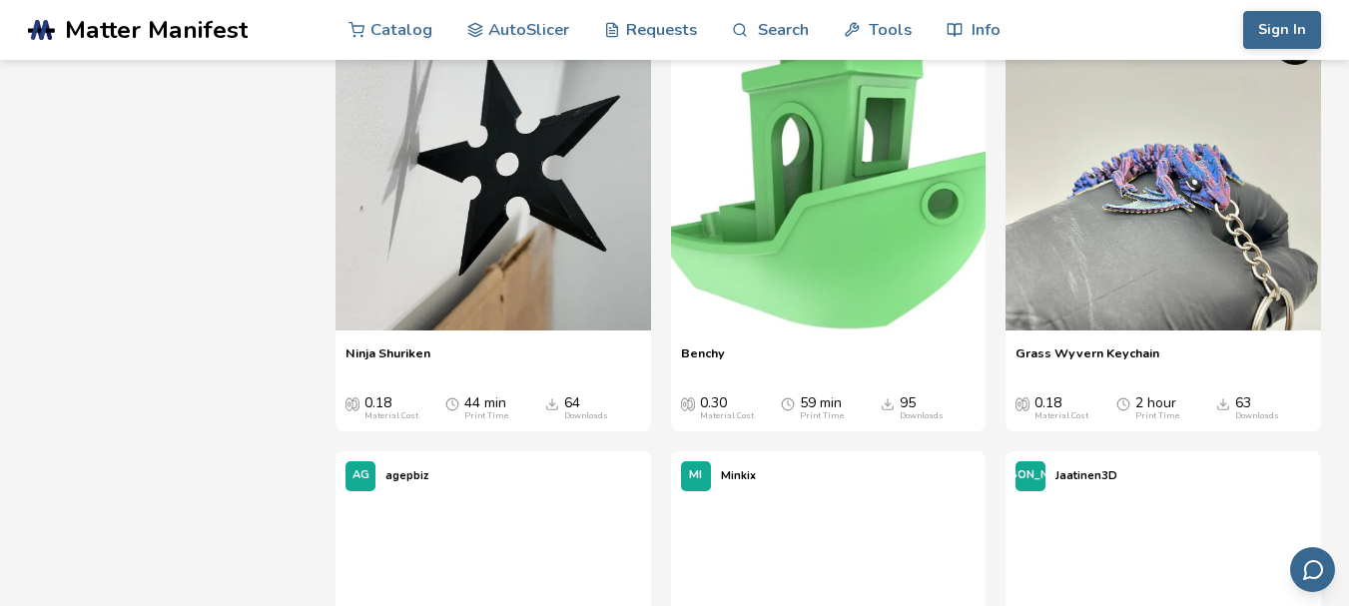
click at [561, 276] on img at bounding box center [492, 173] width 315 height 315
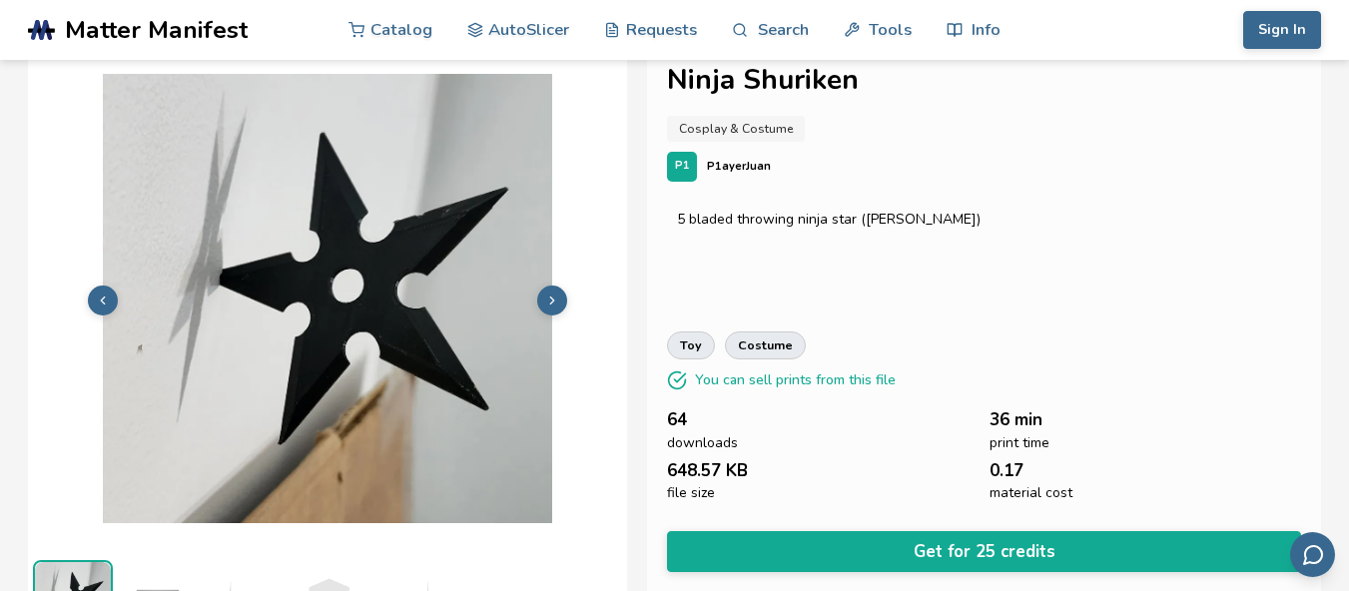
scroll to position [29, 0]
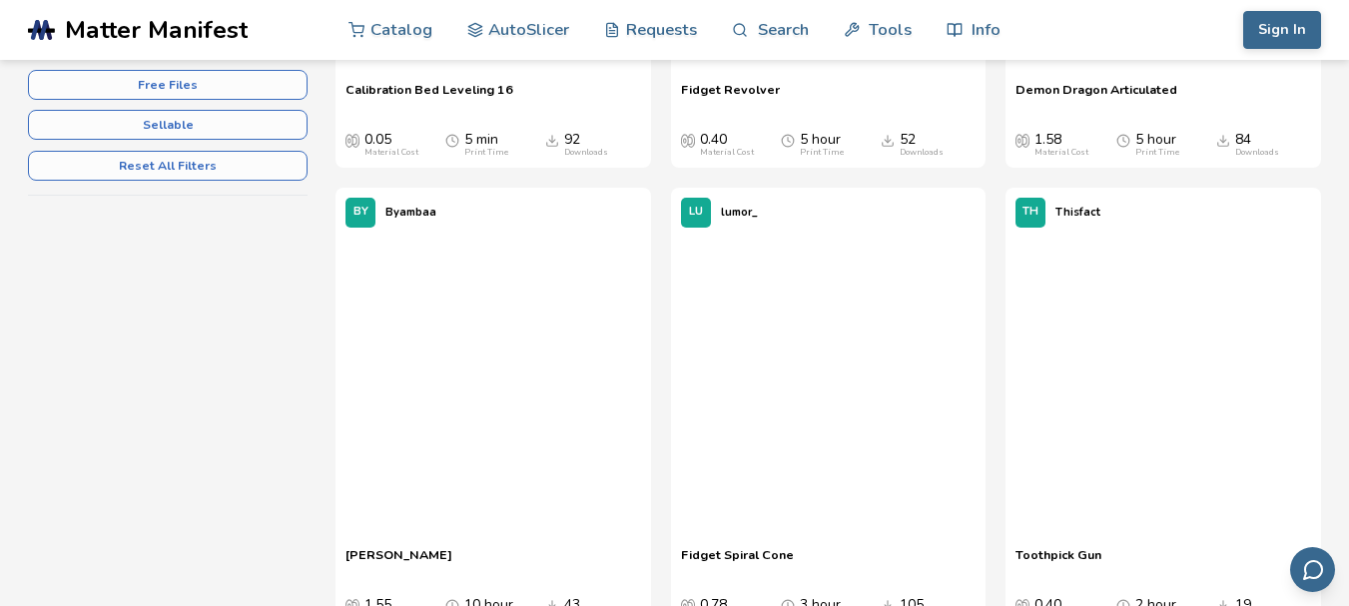
scroll to position [796, 0]
